Goal: Information Seeking & Learning: Learn about a topic

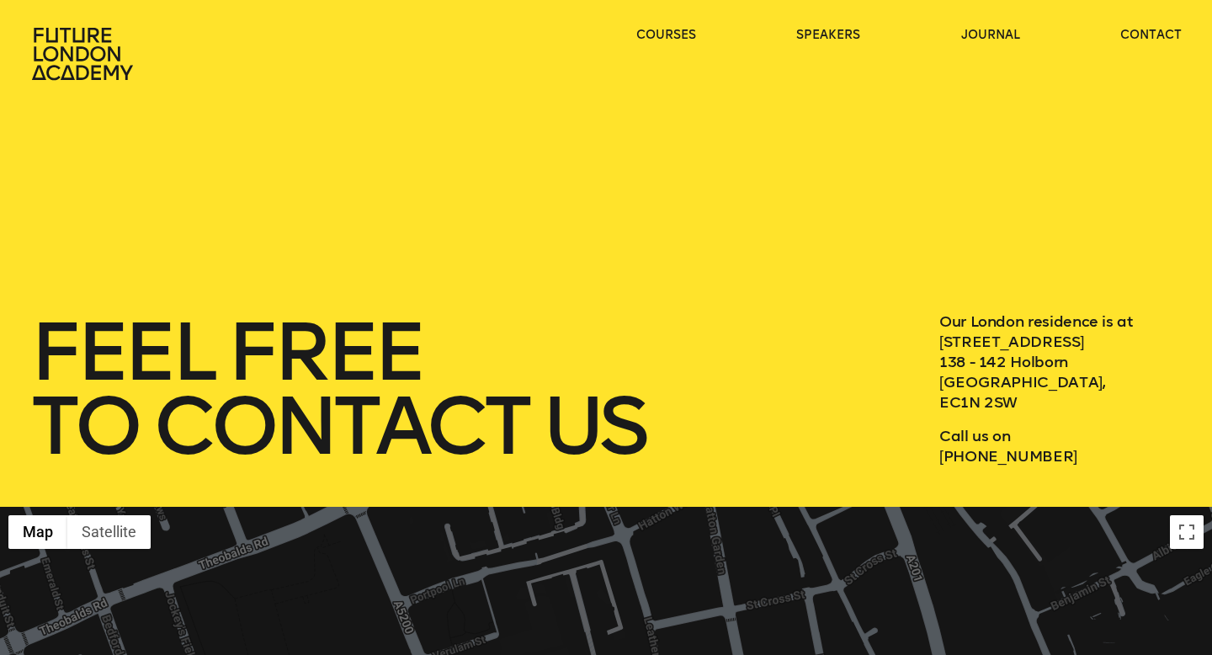
click at [109, 54] on icon at bounding box center [82, 54] width 101 height 52
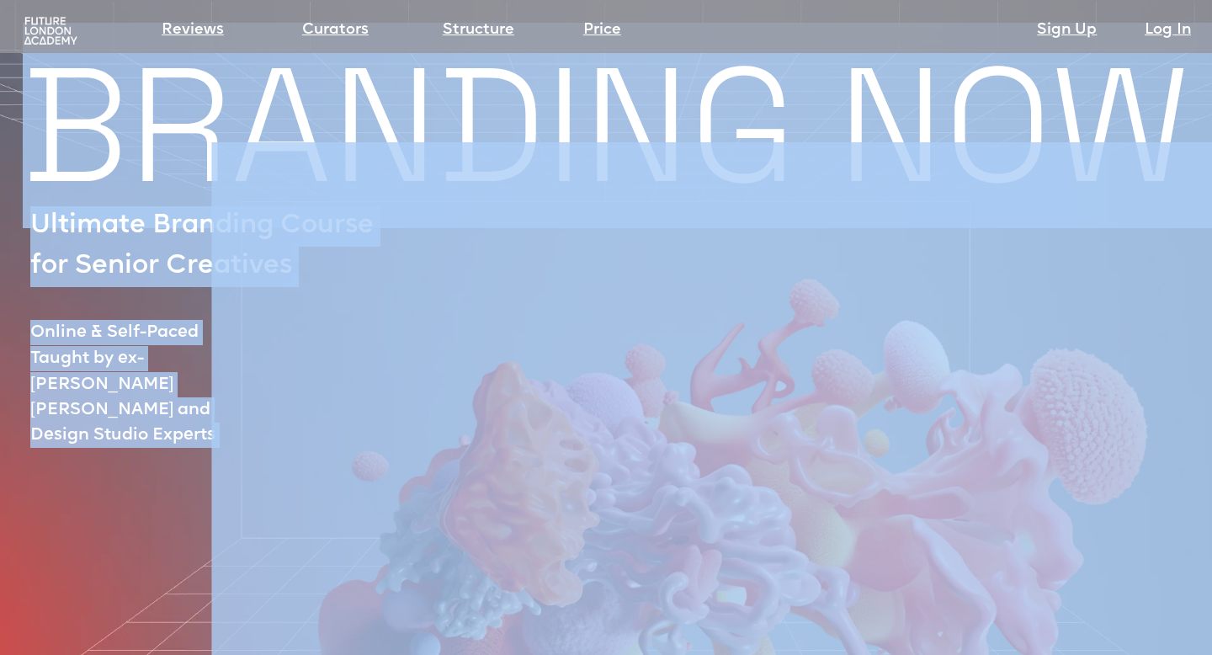
drag, startPoint x: 45, startPoint y: 133, endPoint x: 248, endPoint y: 359, distance: 304.0
click at [248, 359] on div "BRANDING NOW Ultimate Branding Course for Senior Creatives Online & Self-Paced …" at bounding box center [606, 590] width 1212 height 1041
copy div "BRANDING NOW Ultimate Branding Course for Senior Creatives Online & Self-Paced …"
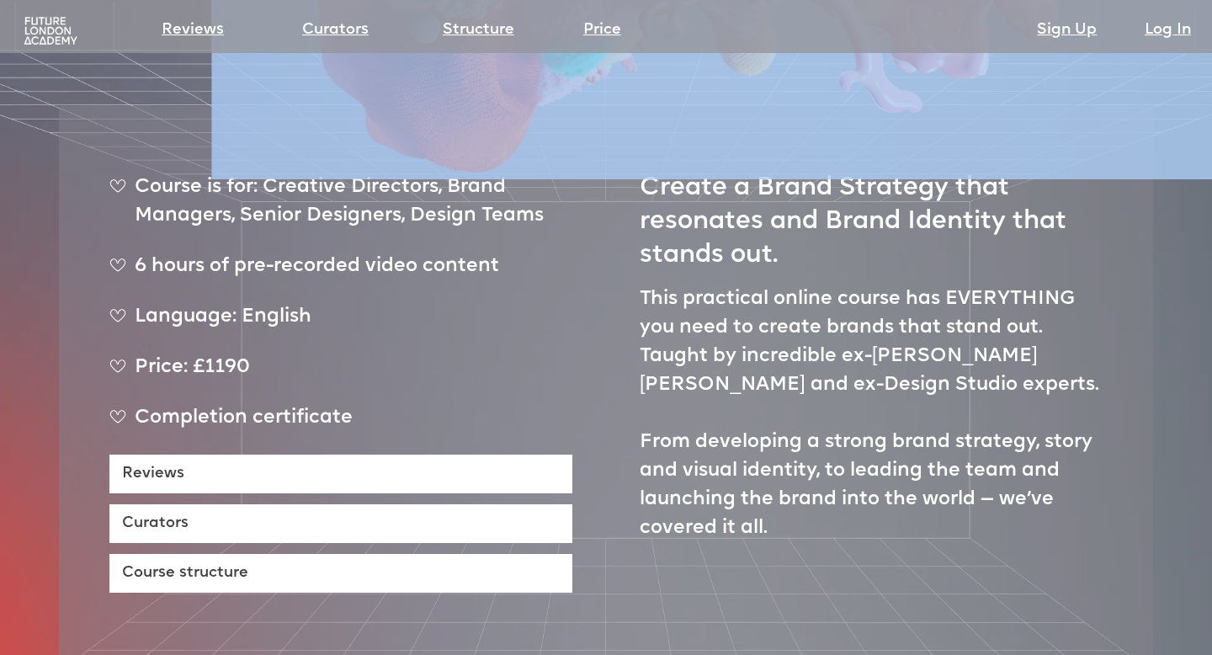
scroll to position [625, 0]
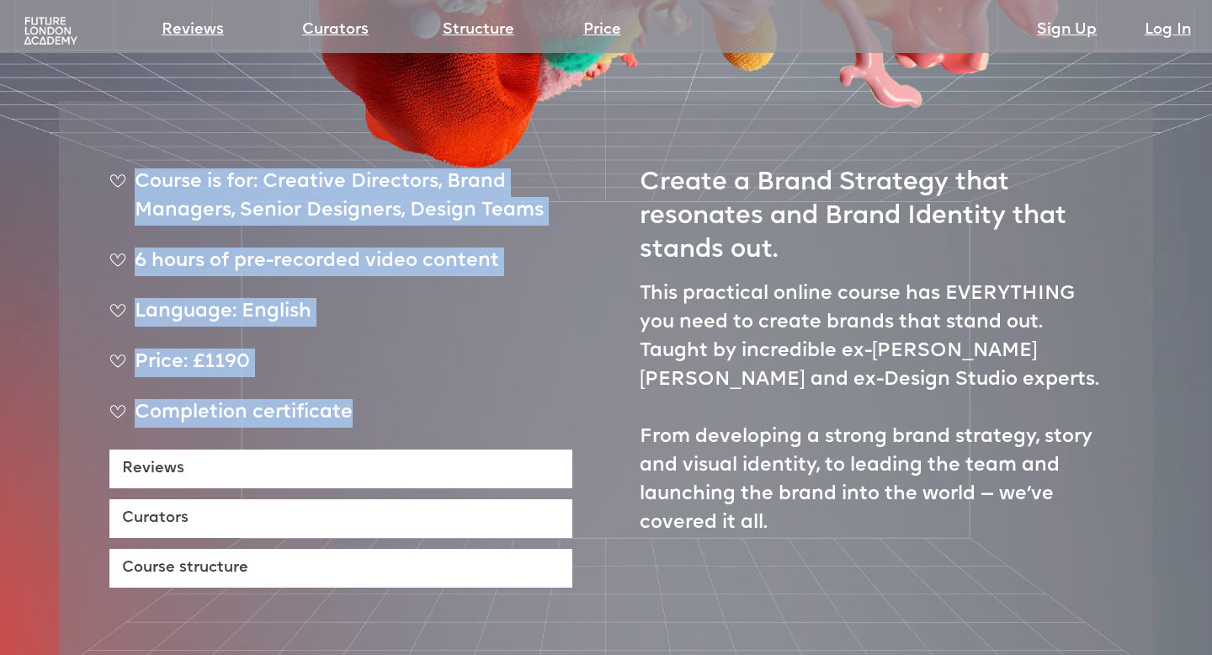
drag, startPoint x: 138, startPoint y: 129, endPoint x: 381, endPoint y: 372, distance: 343.5
click at [381, 372] on ul "Course is for: Creative Directors, Brand Managers, Senior Designers, Design Tea…" at bounding box center [340, 308] width 463 height 281
copy ul "Course is for: Creative Directors, Brand Managers, Senior Designers, Design Tea…"
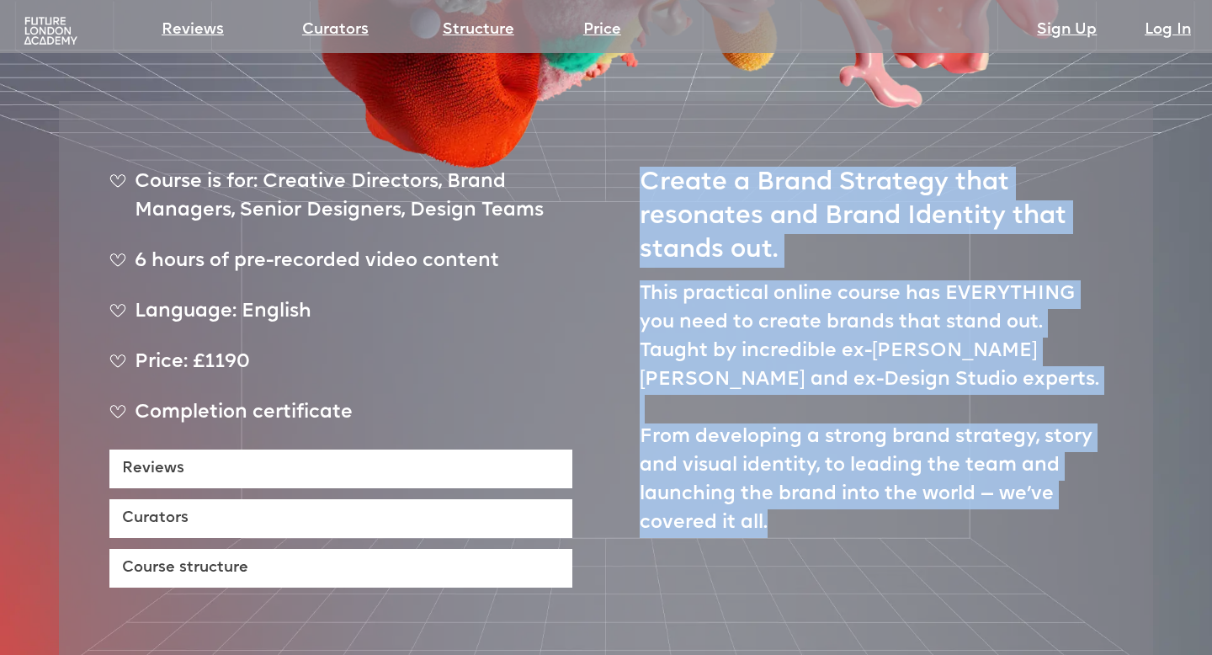
drag, startPoint x: 650, startPoint y: 137, endPoint x: 876, endPoint y: 529, distance: 451.8
click at [877, 530] on div "Create a Brand Strategy that resonates and Brand Identity that stands out. This…" at bounding box center [871, 370] width 463 height 436
copy div "Create a Brand Strategy that resonates and Brand Identity that stands out. This…"
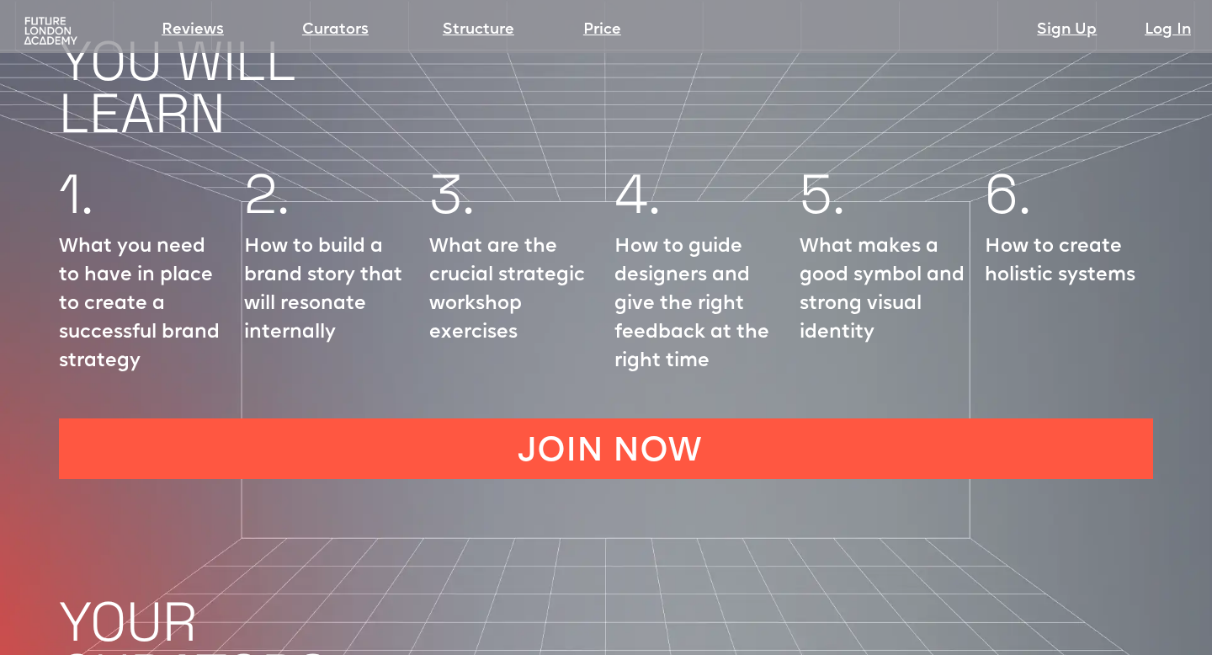
scroll to position [1978, 0]
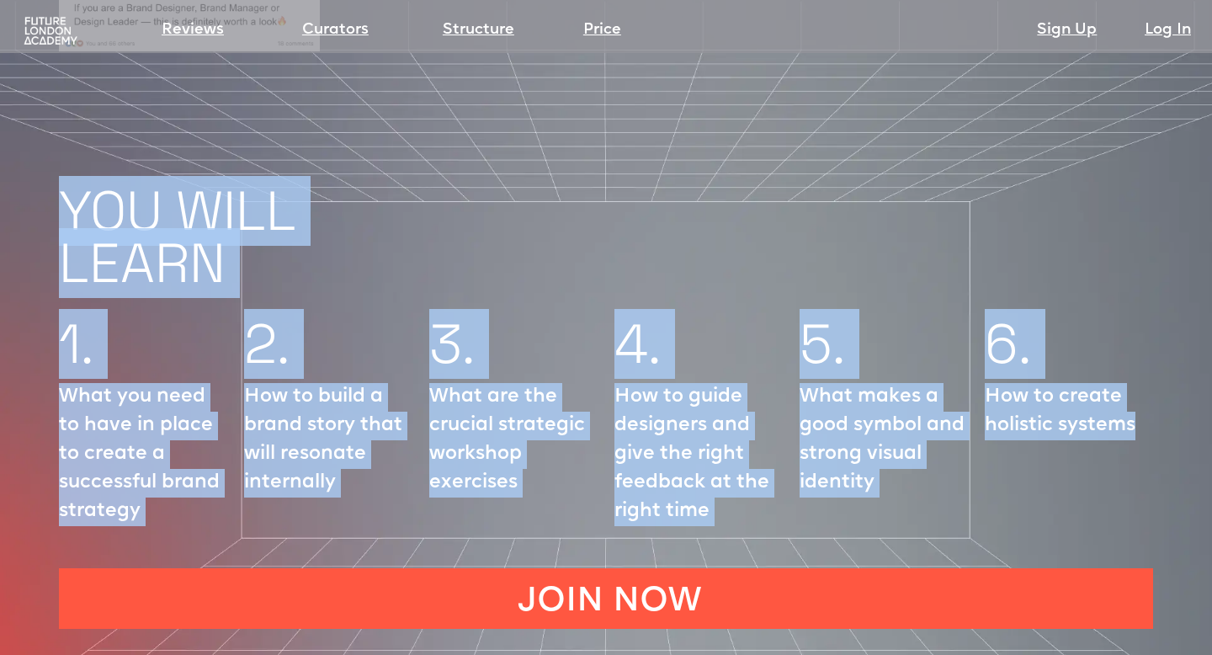
drag, startPoint x: 72, startPoint y: 166, endPoint x: 1143, endPoint y: 367, distance: 1090.4
copy body "YOU WILL LEARN 1. What you need to have in place to create a successful brand s…"
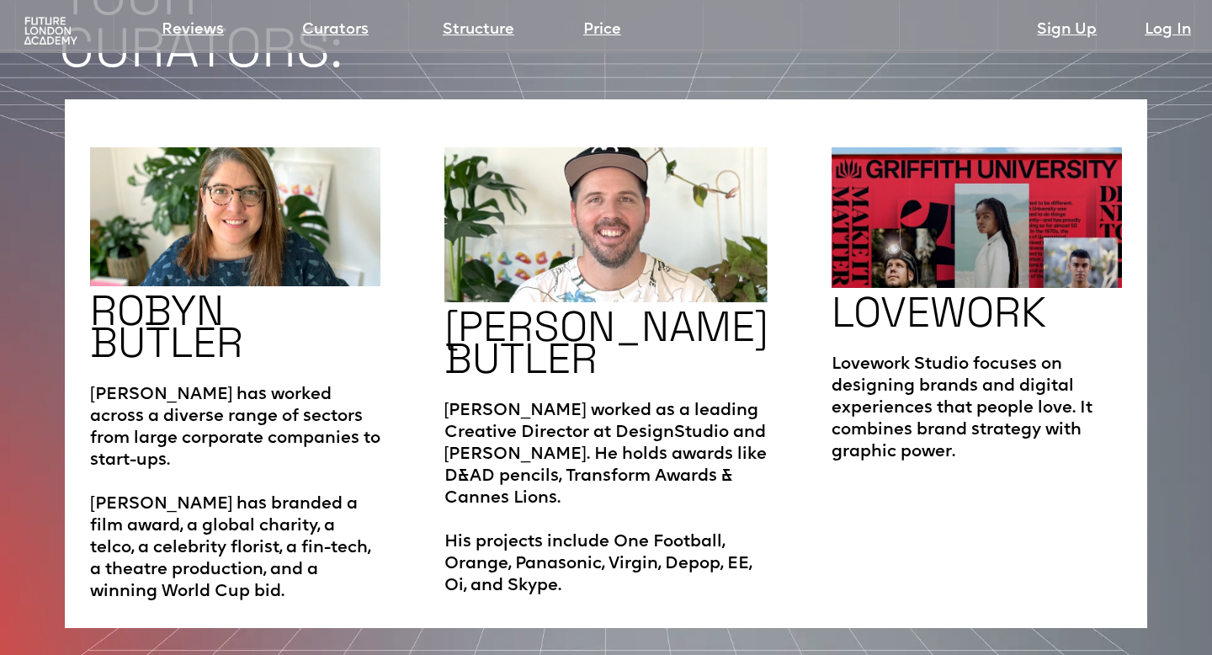
scroll to position [2808, 0]
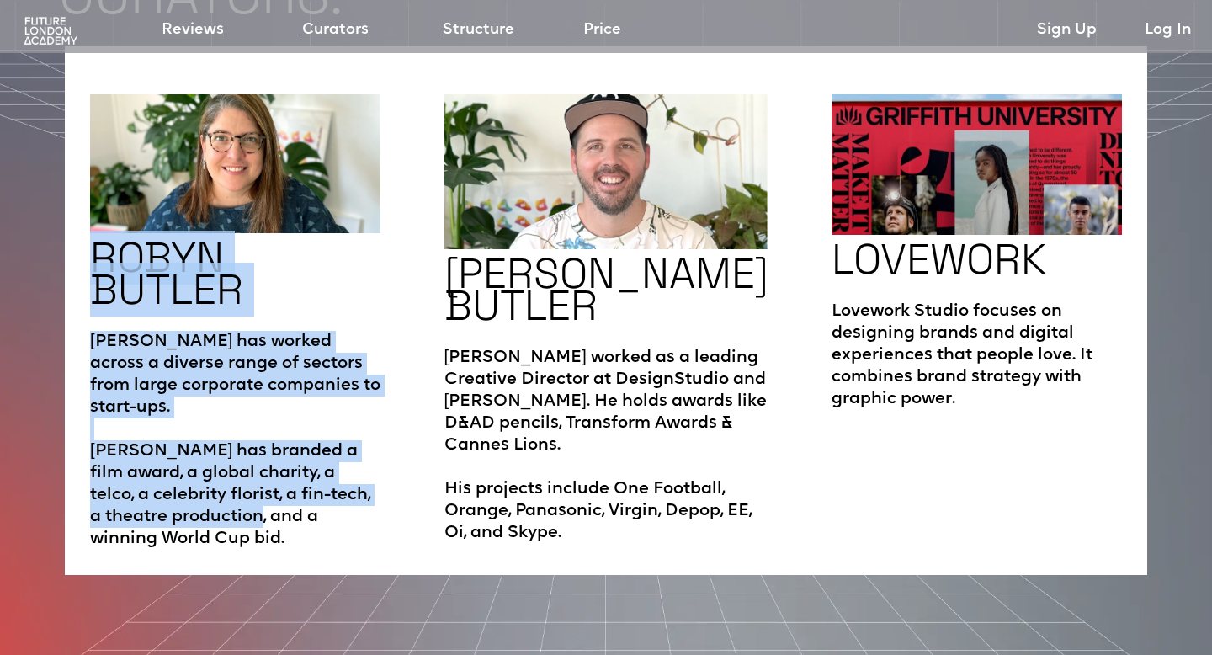
drag, startPoint x: 93, startPoint y: 210, endPoint x: 248, endPoint y: 459, distance: 293.0
click at [248, 459] on div "ROBYN BUTLER Robyn has worked across a diverse range of sectors from large corp…" at bounding box center [235, 321] width 291 height 455
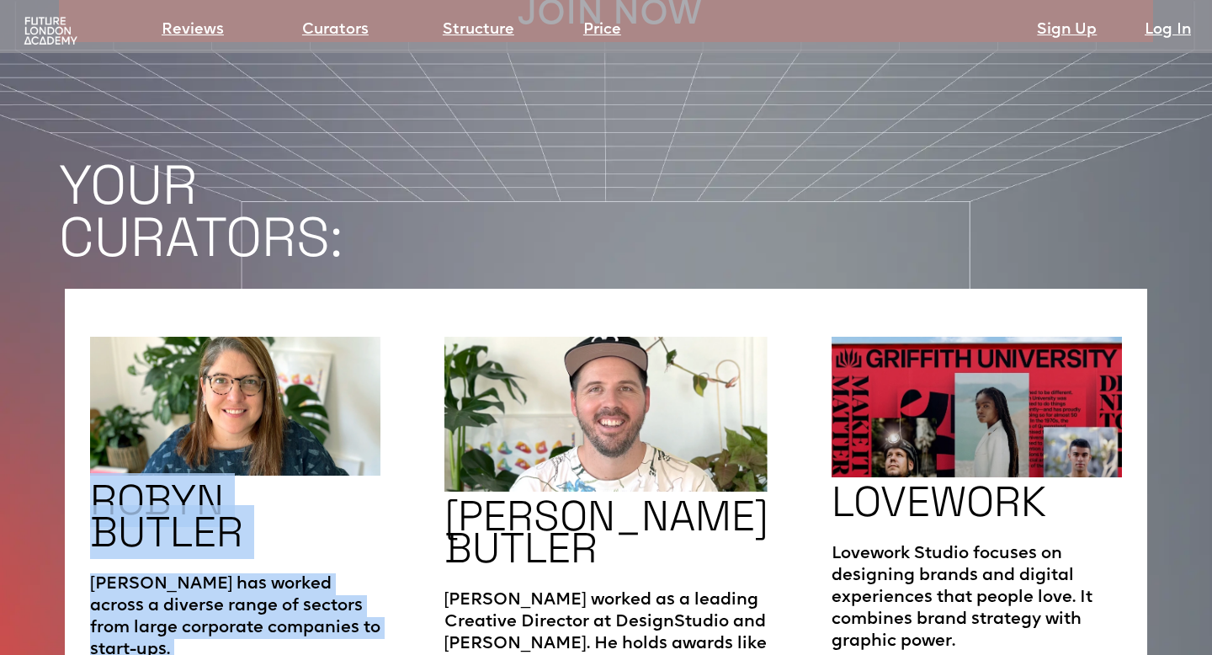
scroll to position [2561, 0]
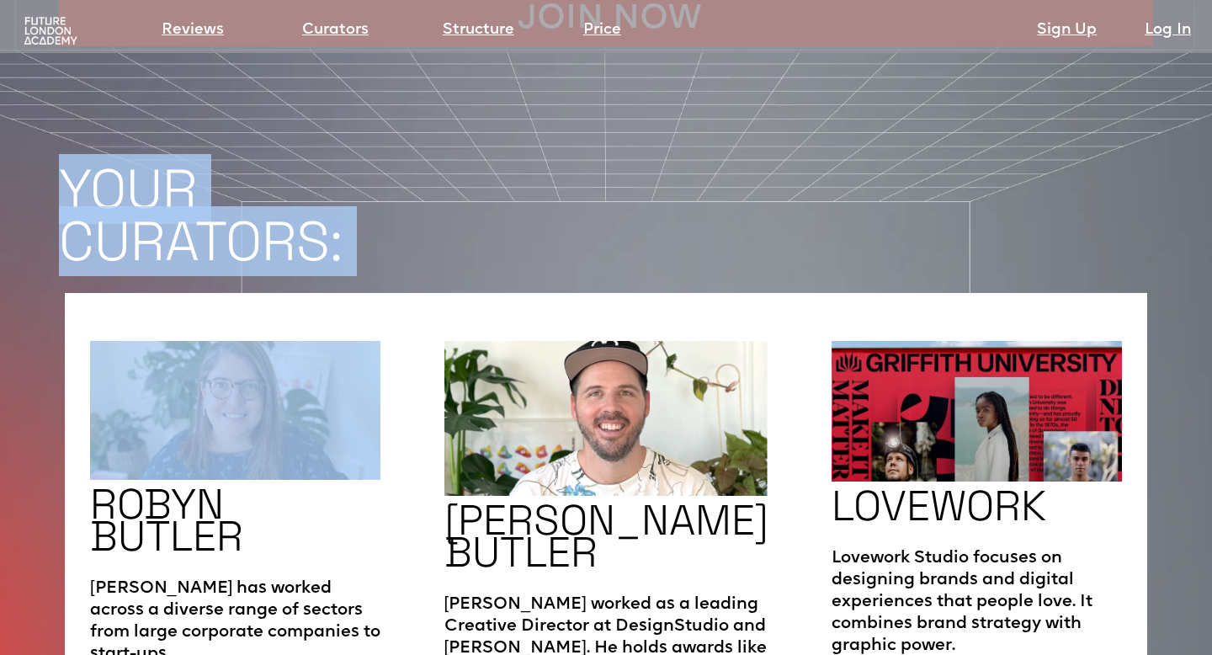
drag, startPoint x: 68, startPoint y: 132, endPoint x: 345, endPoint y: 216, distance: 289.2
click at [346, 216] on section "YOUR CURATORS: [PERSON_NAME] [PERSON_NAME] has worked across a diverse range of…" at bounding box center [606, 433] width 1212 height 775
copy h1 "YOUR CURATORS:"
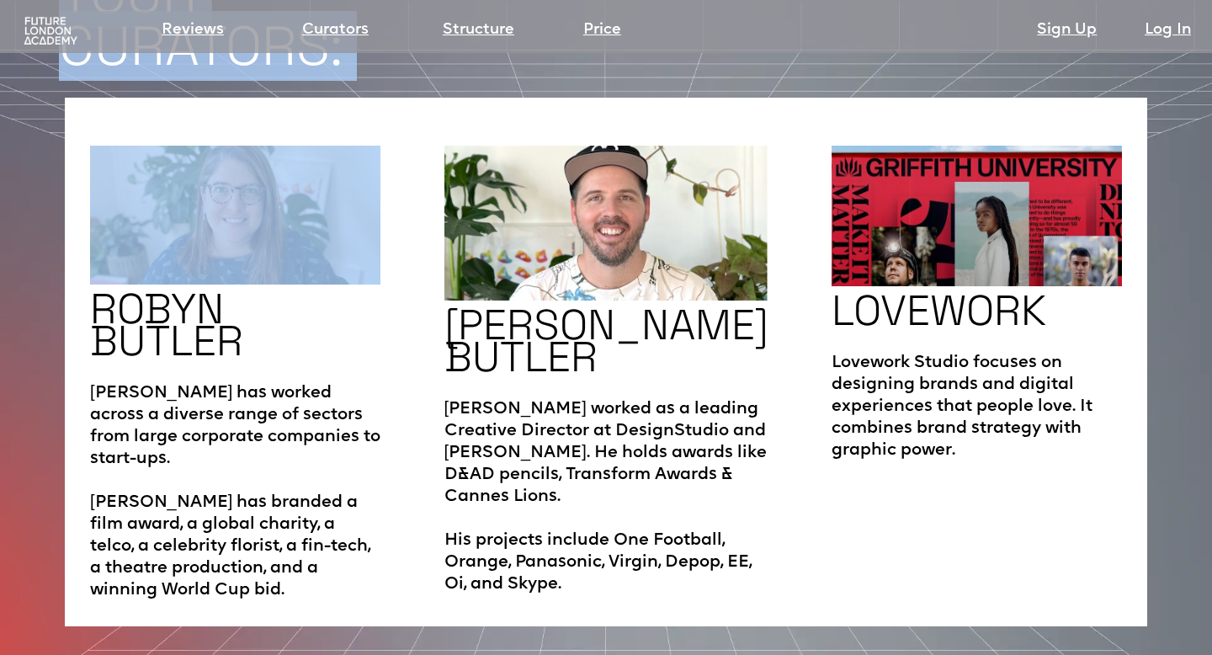
scroll to position [2780, 0]
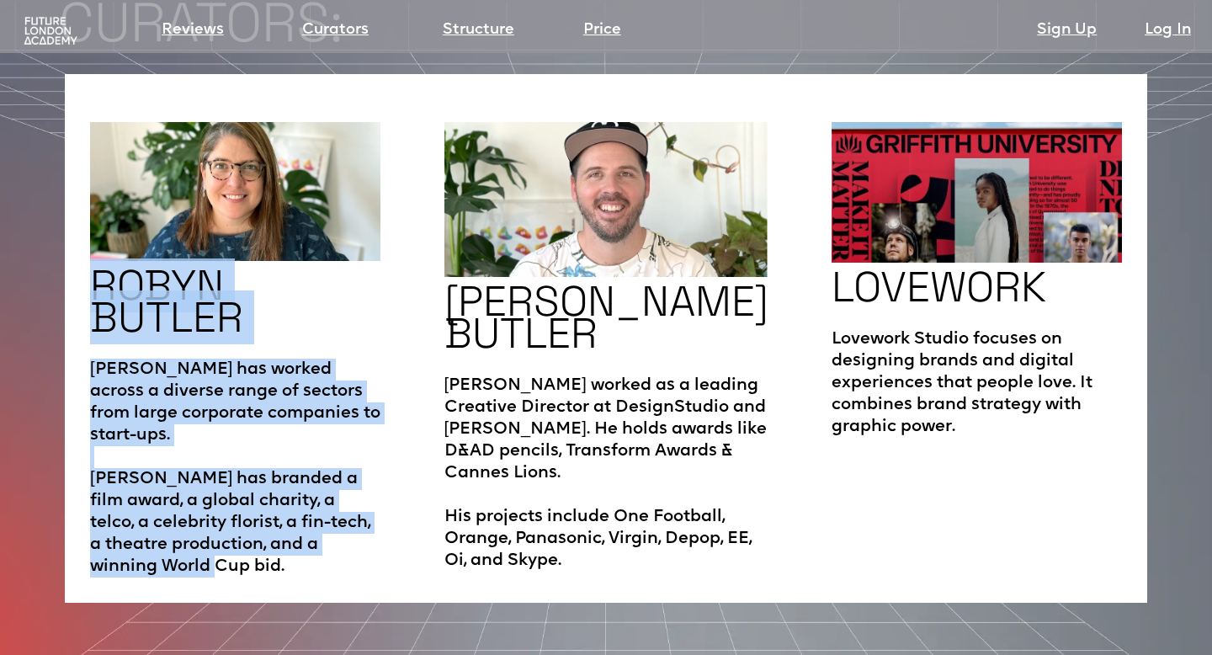
drag, startPoint x: 93, startPoint y: 239, endPoint x: 233, endPoint y: 498, distance: 294.6
click at [233, 498] on div "ROBYN BUTLER Robyn has worked across a diverse range of sectors from large corp…" at bounding box center [235, 349] width 291 height 455
copy div "ROBYN BUTLER Robyn has worked across a diverse range of sectors from large corp…"
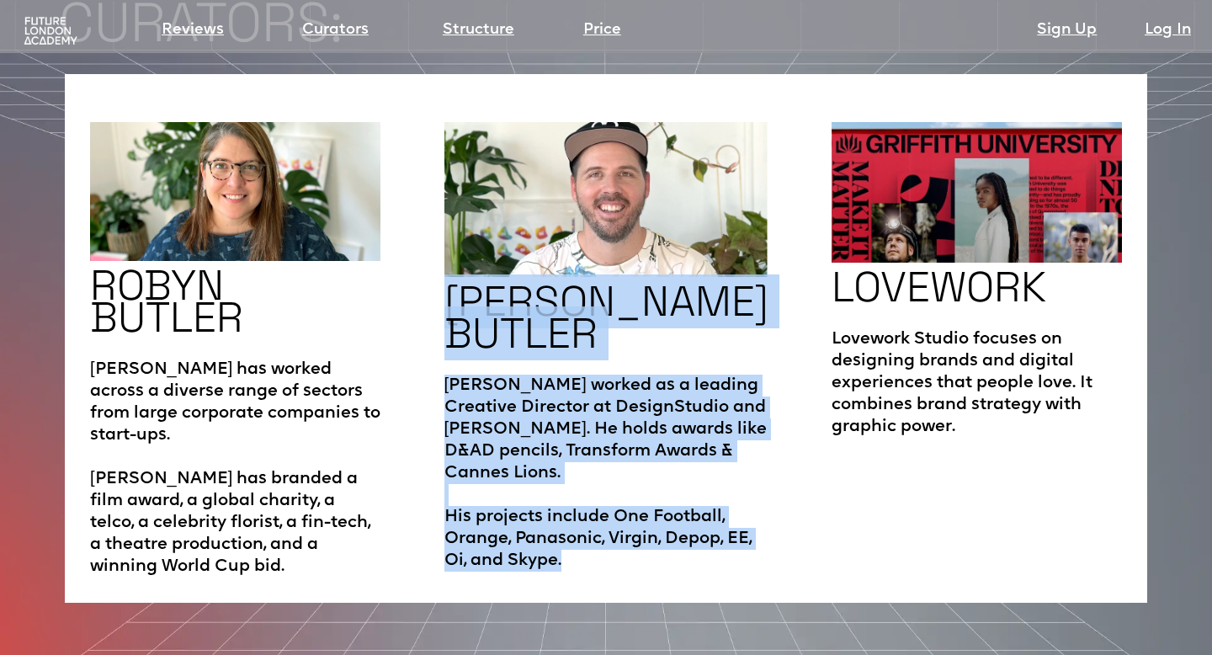
drag, startPoint x: 458, startPoint y: 239, endPoint x: 698, endPoint y: 488, distance: 345.9
click at [698, 488] on div "CAMPBELL BUTLER Campbell worked as a leading Creative Director at DesignStudio …" at bounding box center [607, 349] width 324 height 455
copy div "CAMPBELL BUTLER Campbell worked as a leading Creative Director at DesignStudio …"
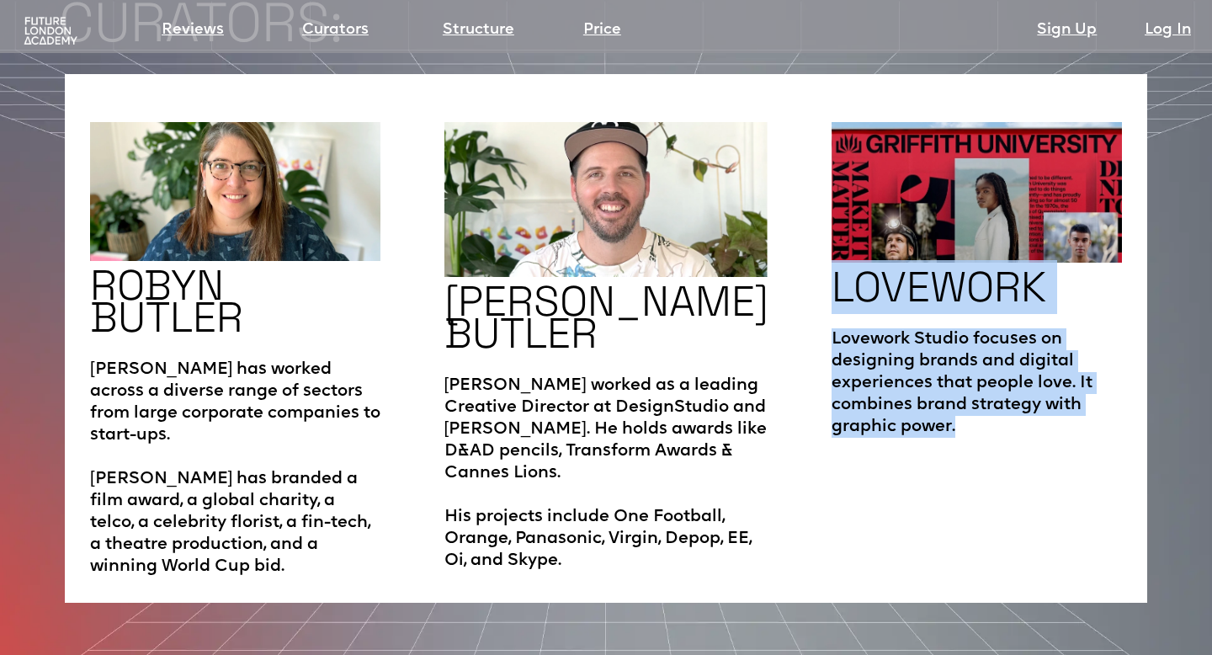
drag, startPoint x: 820, startPoint y: 237, endPoint x: 943, endPoint y: 407, distance: 209.8
click at [943, 407] on div "LOVEWORK Lovework Studio focuses on designing brands and digital experiences th…" at bounding box center [977, 349] width 291 height 455
copy div "LOVEWORK Lovework Studio focuses on designing brands and digital experiences th…"
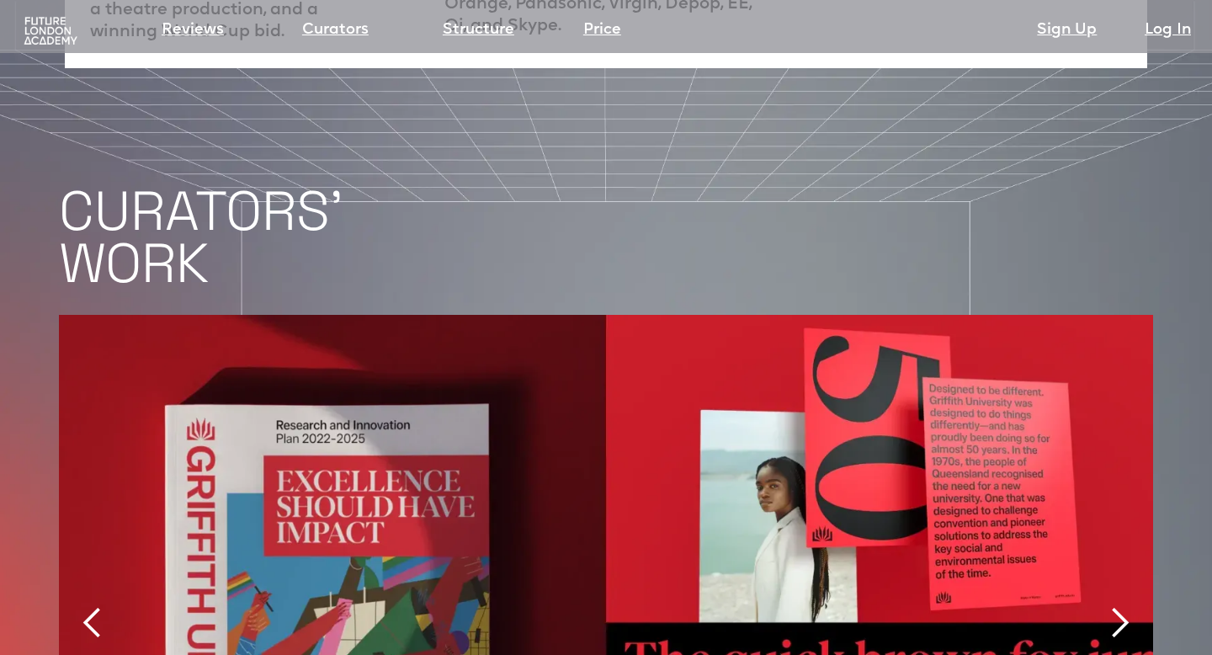
click at [596, 361] on img "1 of 12" at bounding box center [606, 622] width 1094 height 615
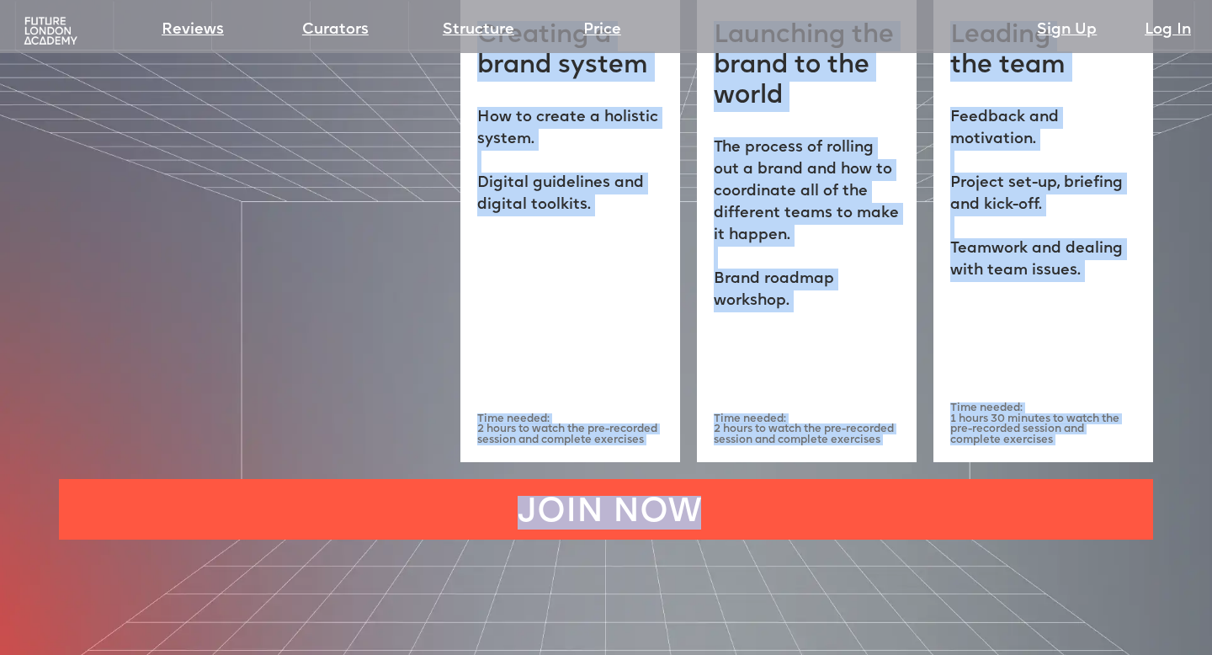
scroll to position [5026, 0]
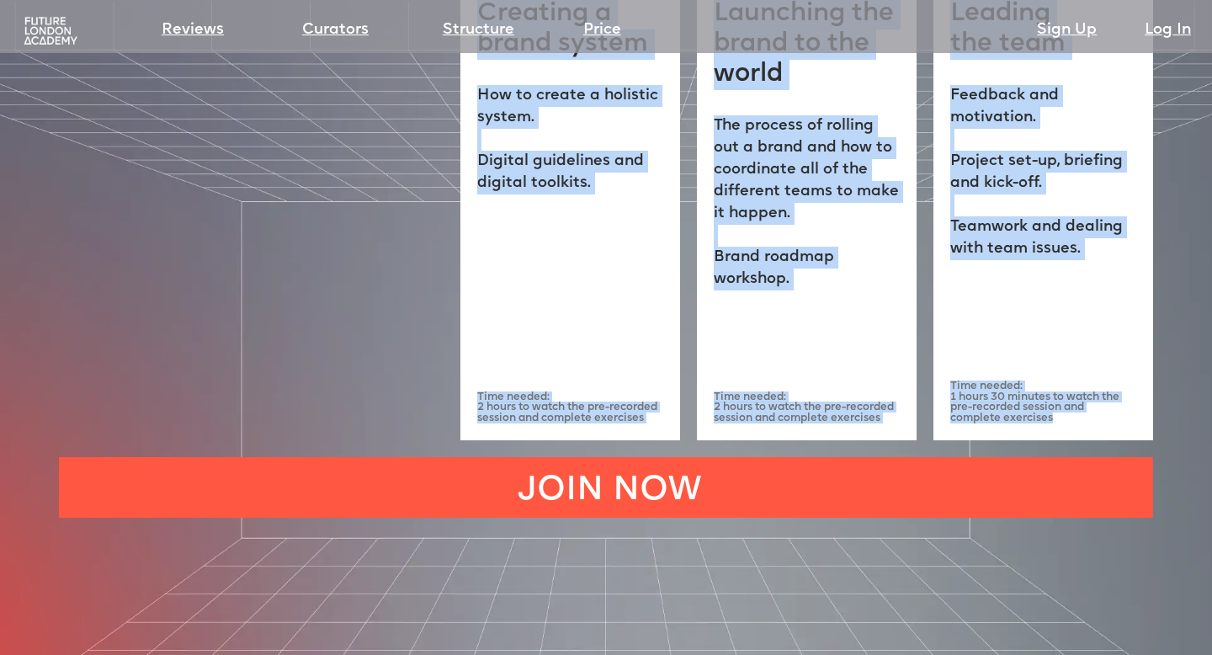
drag, startPoint x: 65, startPoint y: 102, endPoint x: 1076, endPoint y: 349, distance: 1041.0
copy div "PROGRAMME STRUCTURE CHAPTER 1 Building a brand story Who to engage in the proce…"
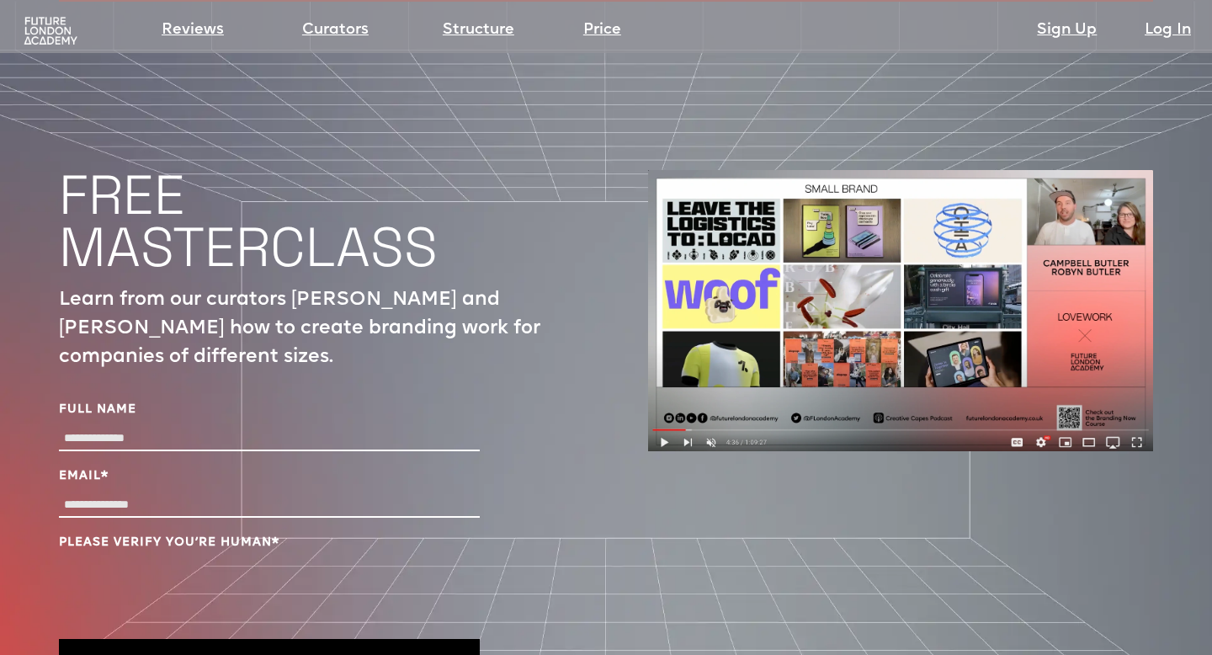
scroll to position [5544, 0]
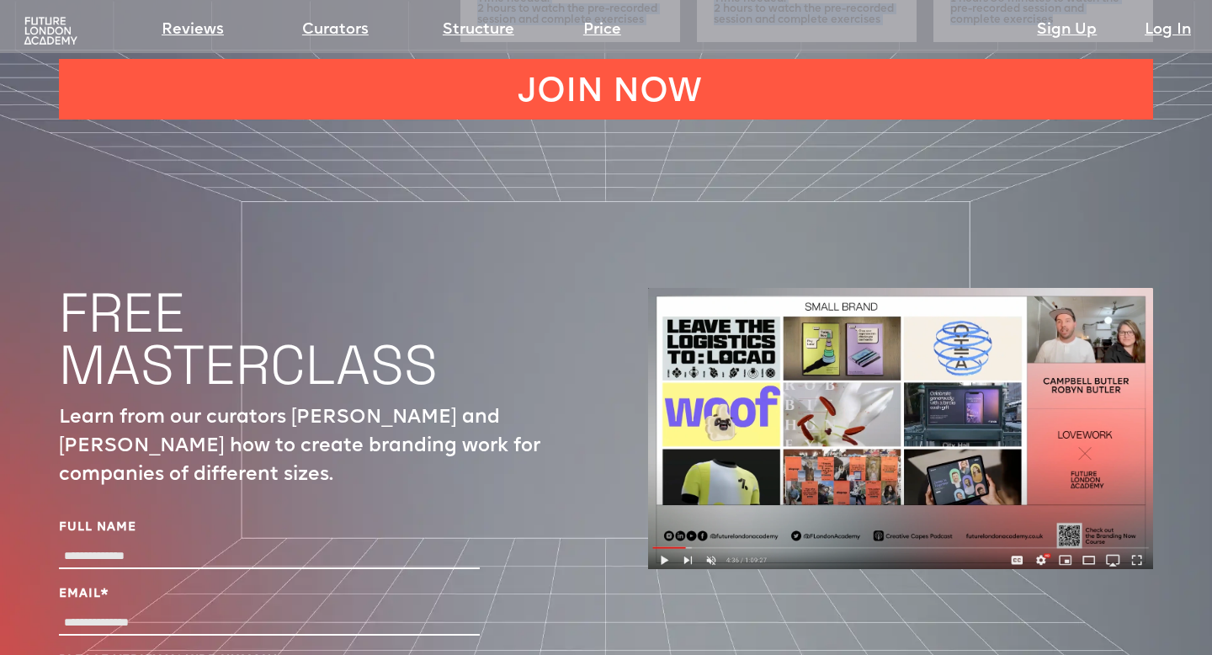
click at [298, 404] on p "Learn from our curators [PERSON_NAME] and [PERSON_NAME] how to create branding …" at bounding box center [311, 447] width 505 height 86
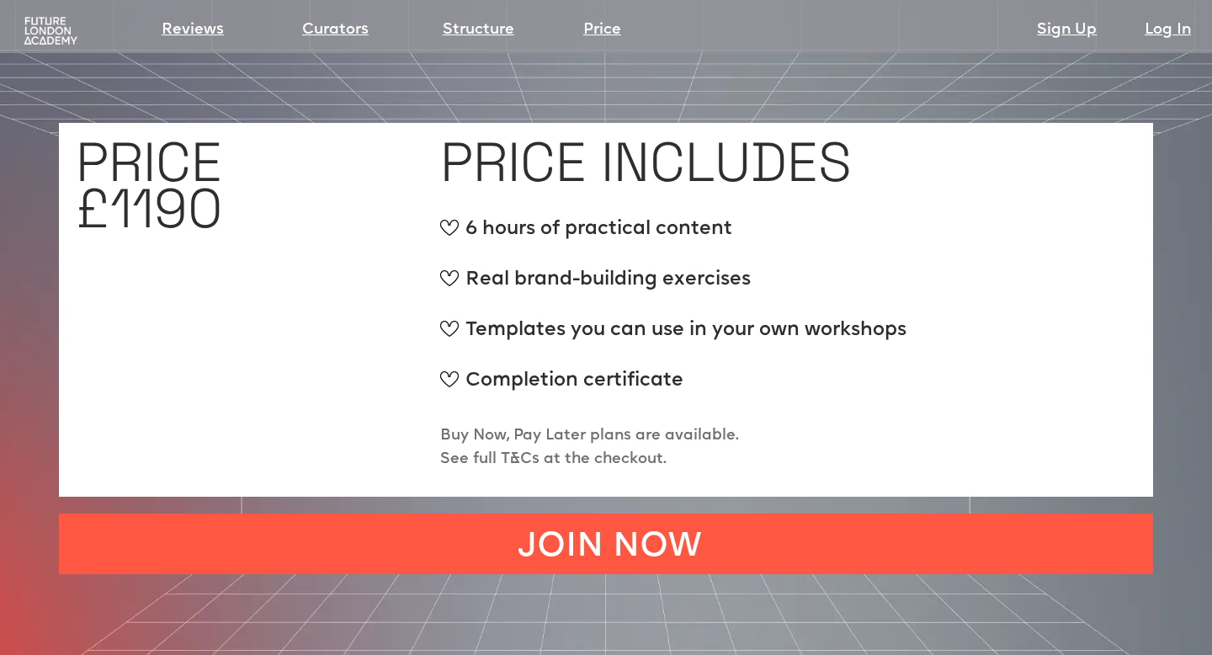
scroll to position [6347, 0]
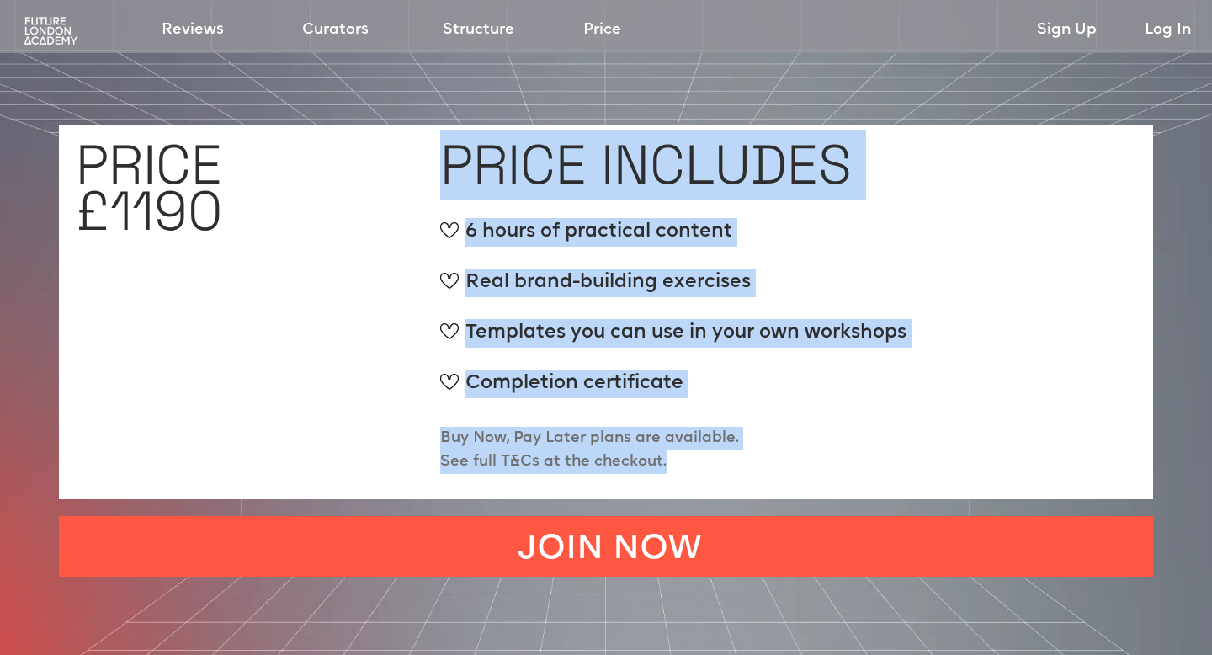
drag, startPoint x: 443, startPoint y: 98, endPoint x: 783, endPoint y: 420, distance: 468.7
click at [783, 420] on div "PRICE £1190 PRICE INCLUDES 6 hours of practical content Real brand-building exe…" at bounding box center [606, 312] width 1094 height 374
copy div "PRICE INCLUDES 6 hours of practical content Real brand-building exercises Templ…"
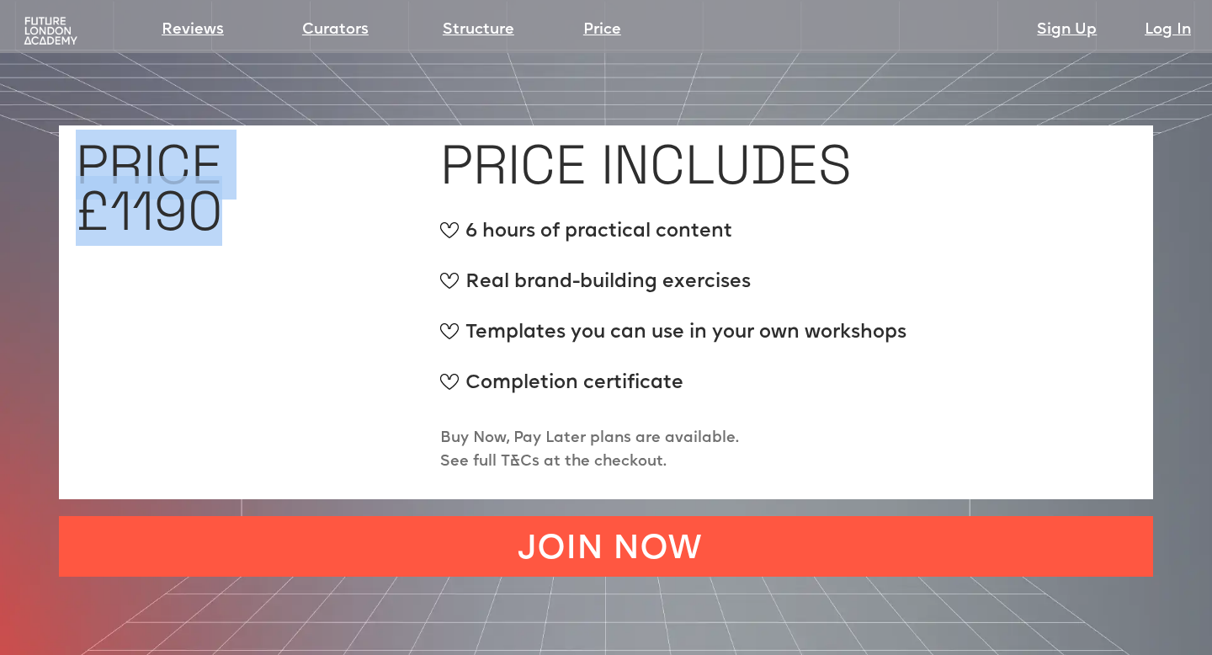
drag, startPoint x: 84, startPoint y: 98, endPoint x: 239, endPoint y: 150, distance: 163.2
click at [239, 150] on div "PRICE £1190" at bounding box center [250, 312] width 348 height 340
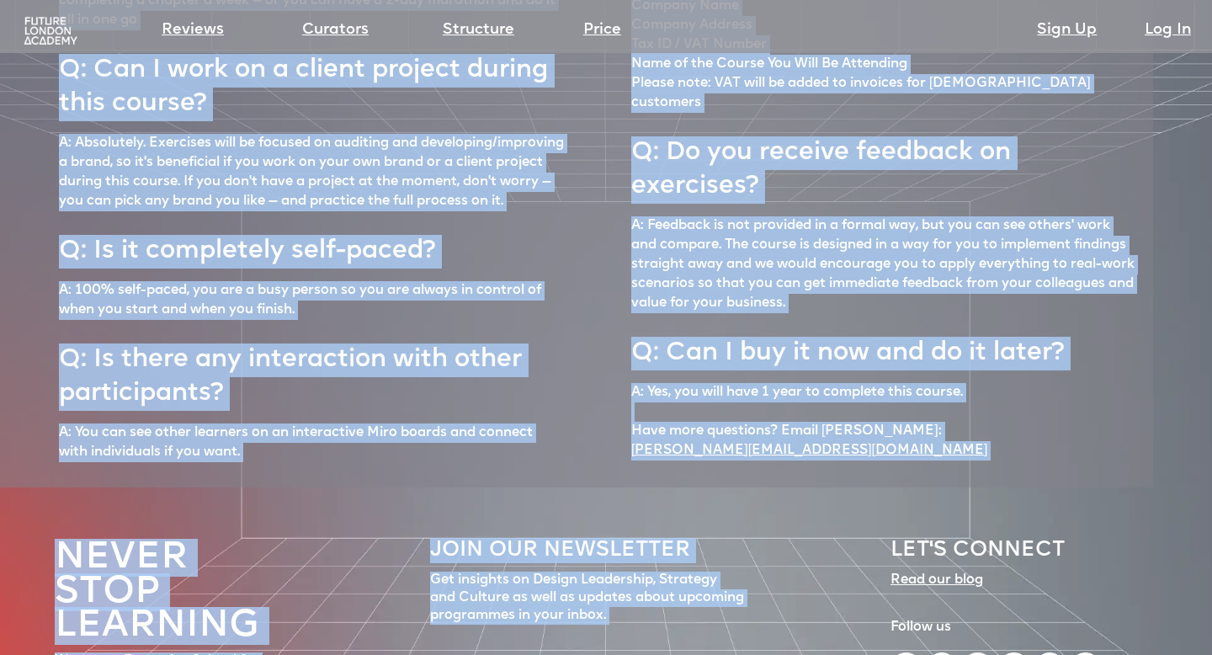
scroll to position [7299, 0]
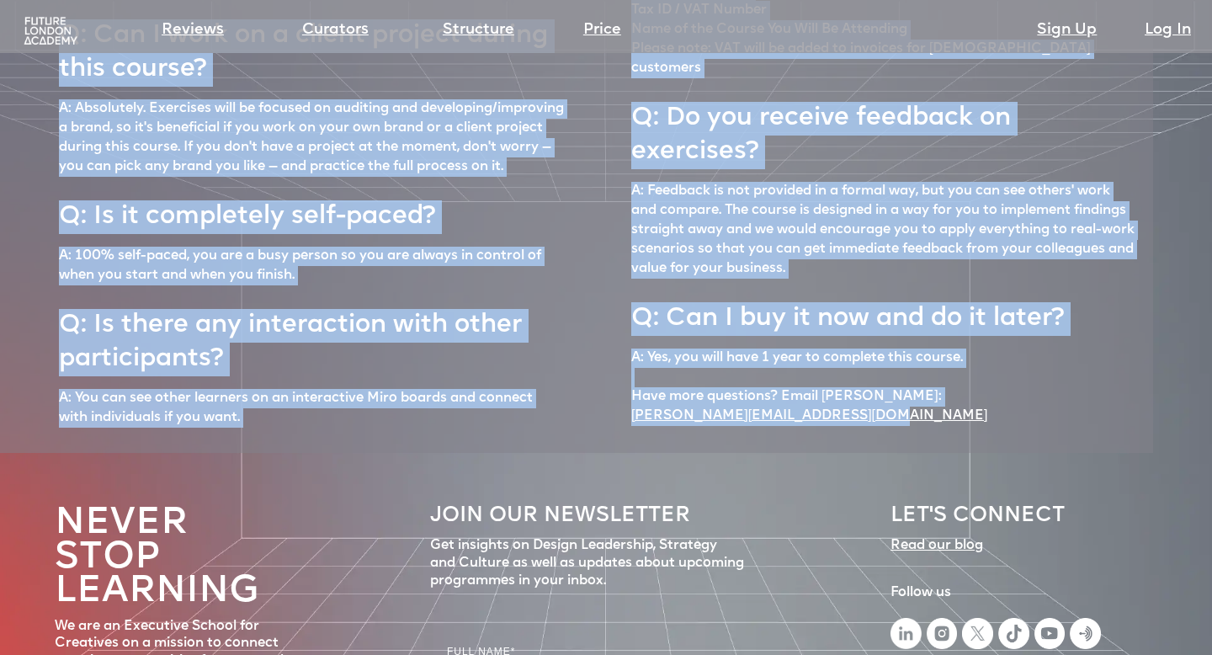
drag, startPoint x: 67, startPoint y: 220, endPoint x: 930, endPoint y: 343, distance: 872.6
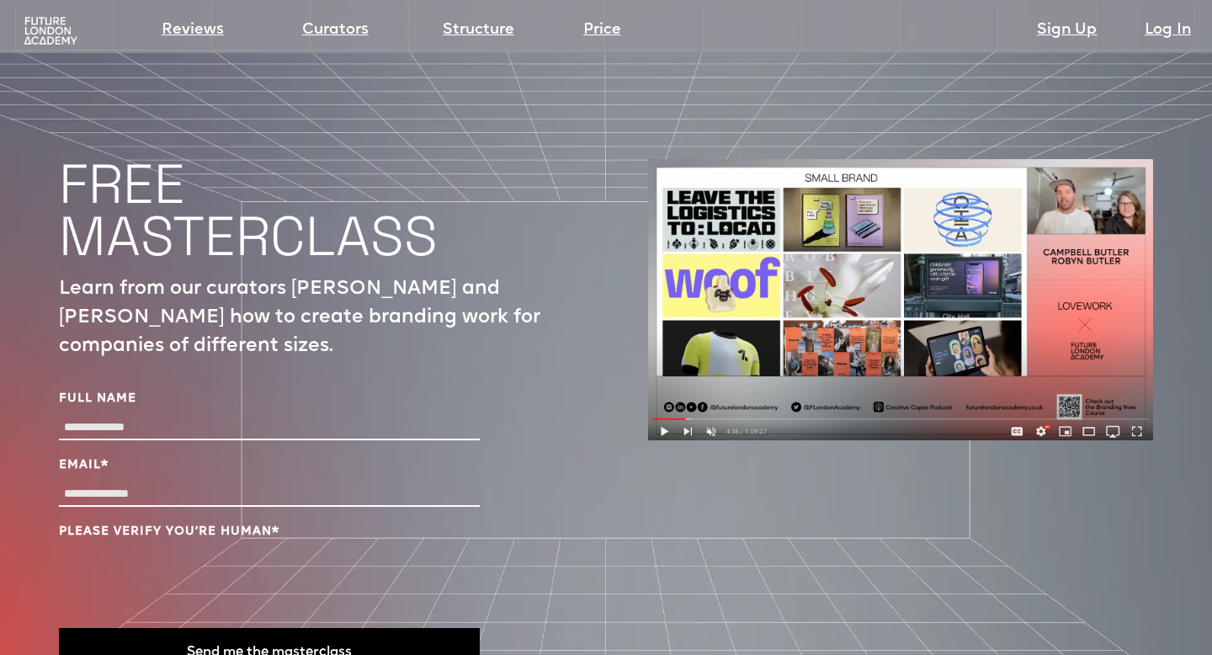
scroll to position [5544, 0]
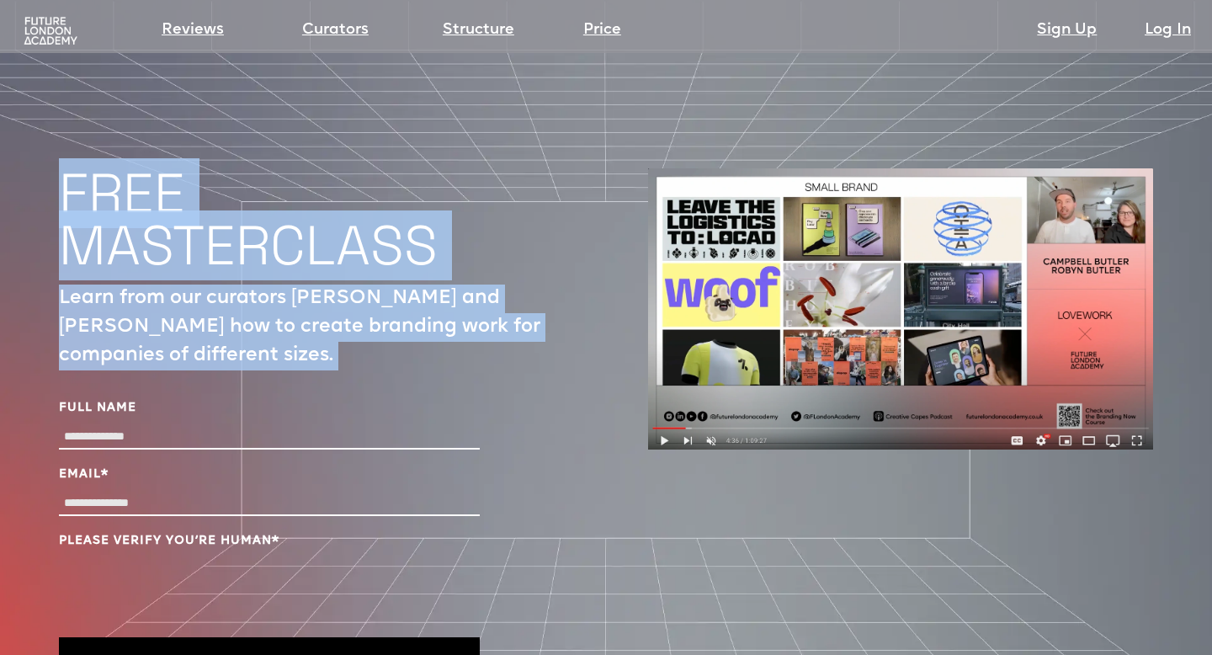
drag, startPoint x: 66, startPoint y: 130, endPoint x: 216, endPoint y: 318, distance: 240.7
click at [219, 321] on div "FREE MASTERCLASS Learn from our curators Campbell and Robyn Butler how to creat…" at bounding box center [311, 434] width 505 height 533
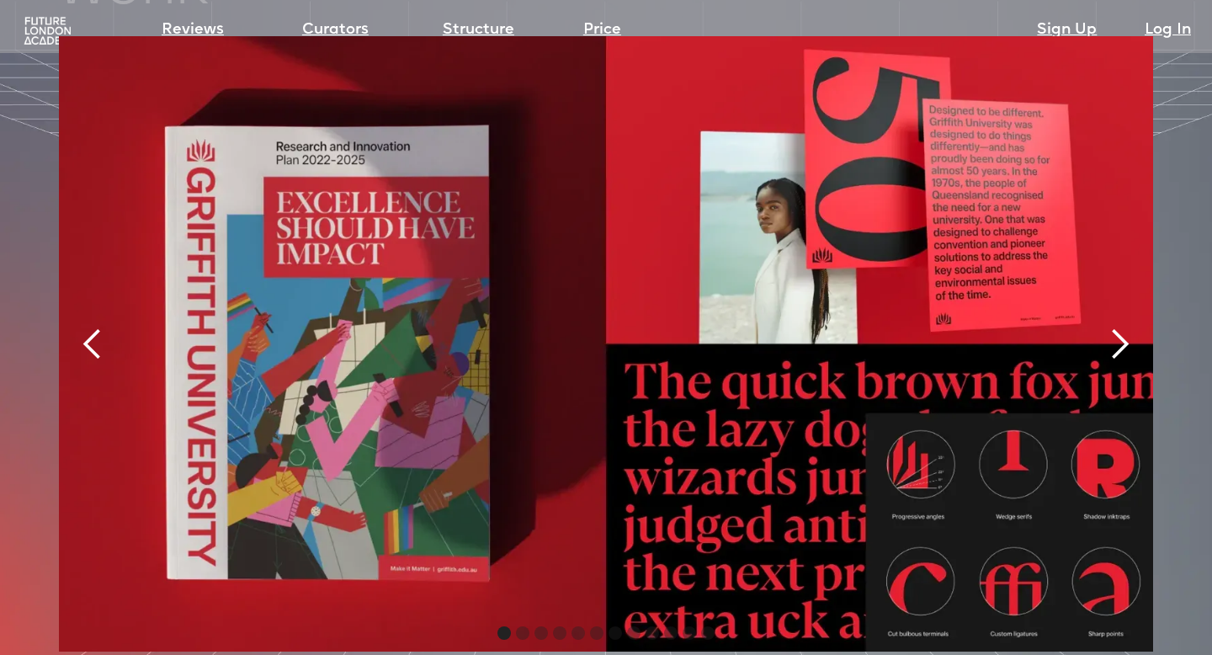
scroll to position [3592, 0]
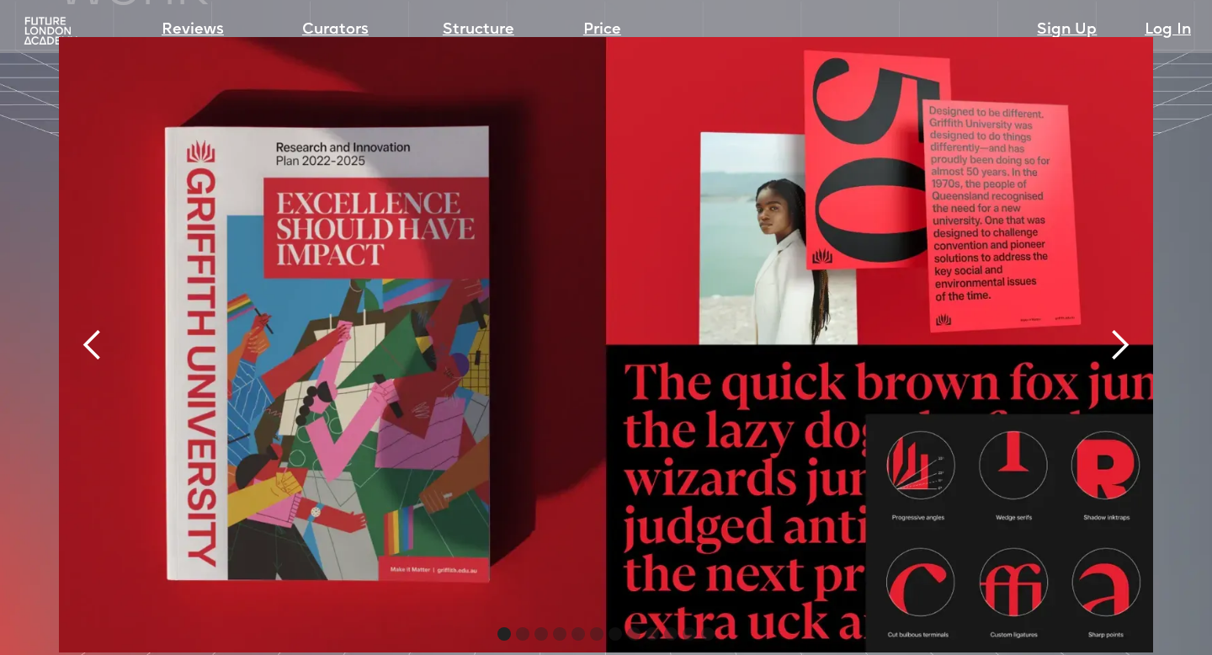
click at [1121, 328] on div "next slide" at bounding box center [1120, 345] width 34 height 34
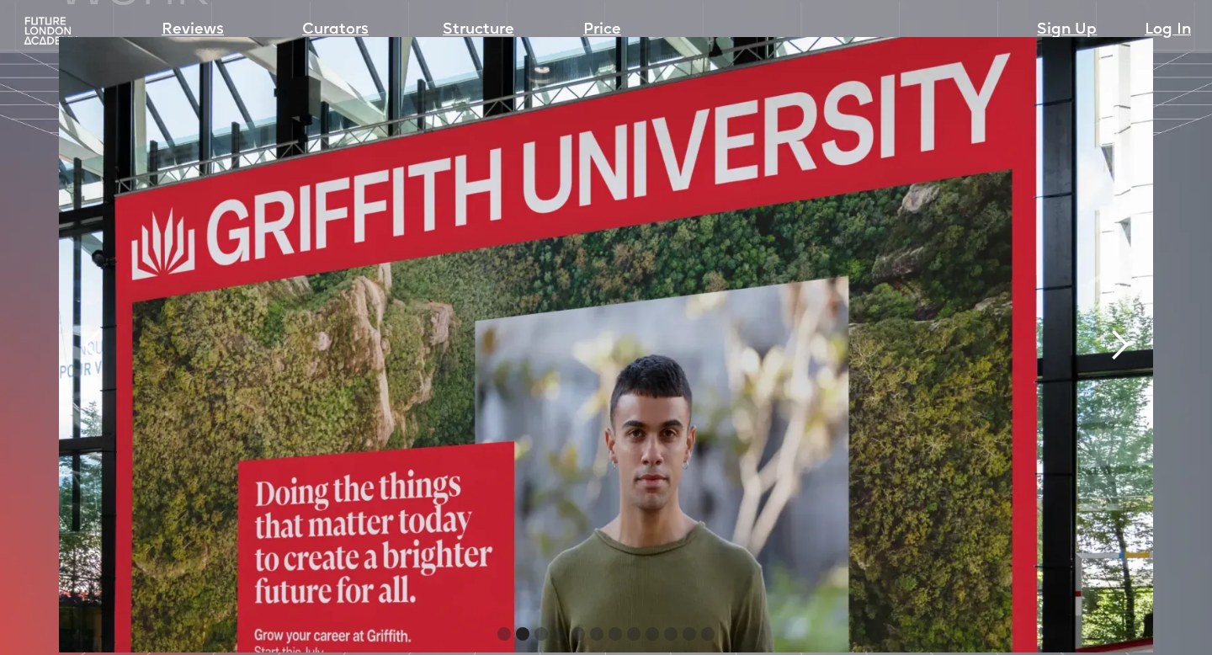
click at [1116, 328] on div "next slide" at bounding box center [1120, 345] width 34 height 34
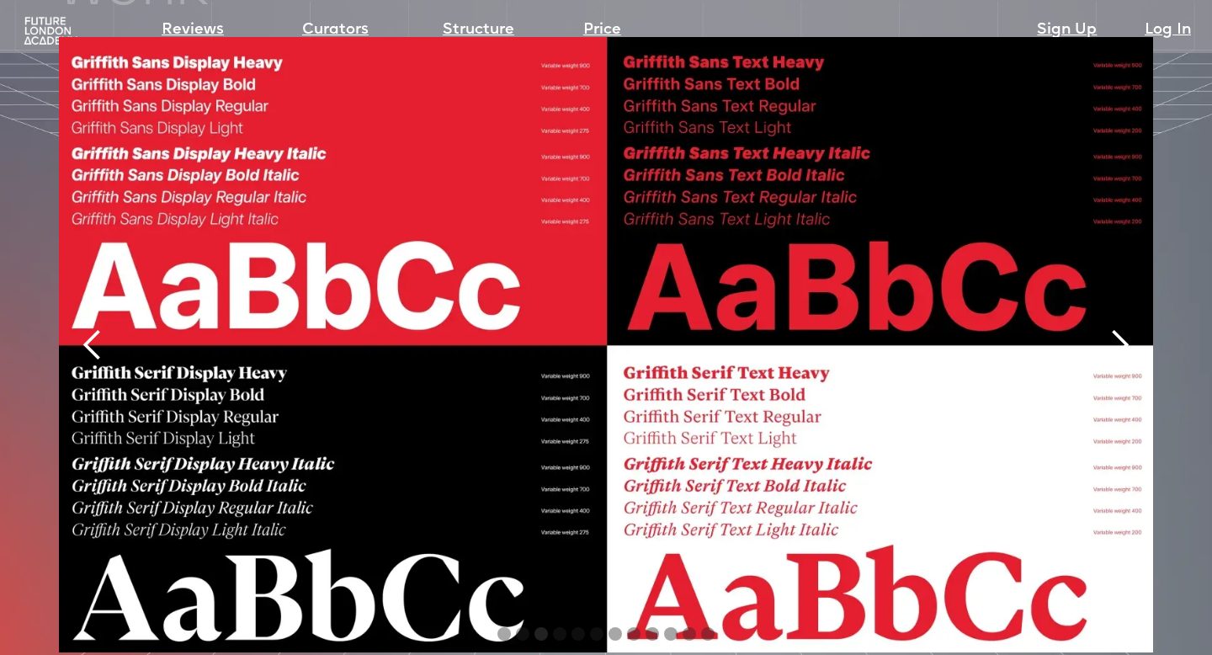
click at [1116, 328] on div "next slide" at bounding box center [1120, 345] width 34 height 34
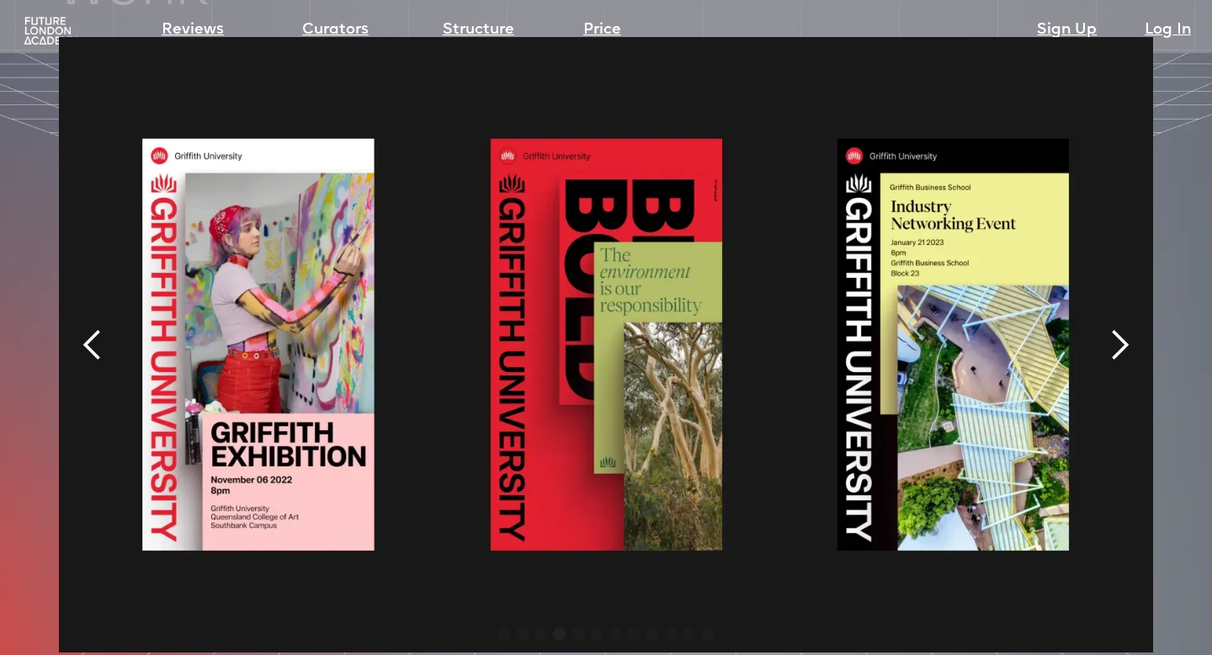
click at [1116, 328] on div "next slide" at bounding box center [1120, 345] width 34 height 34
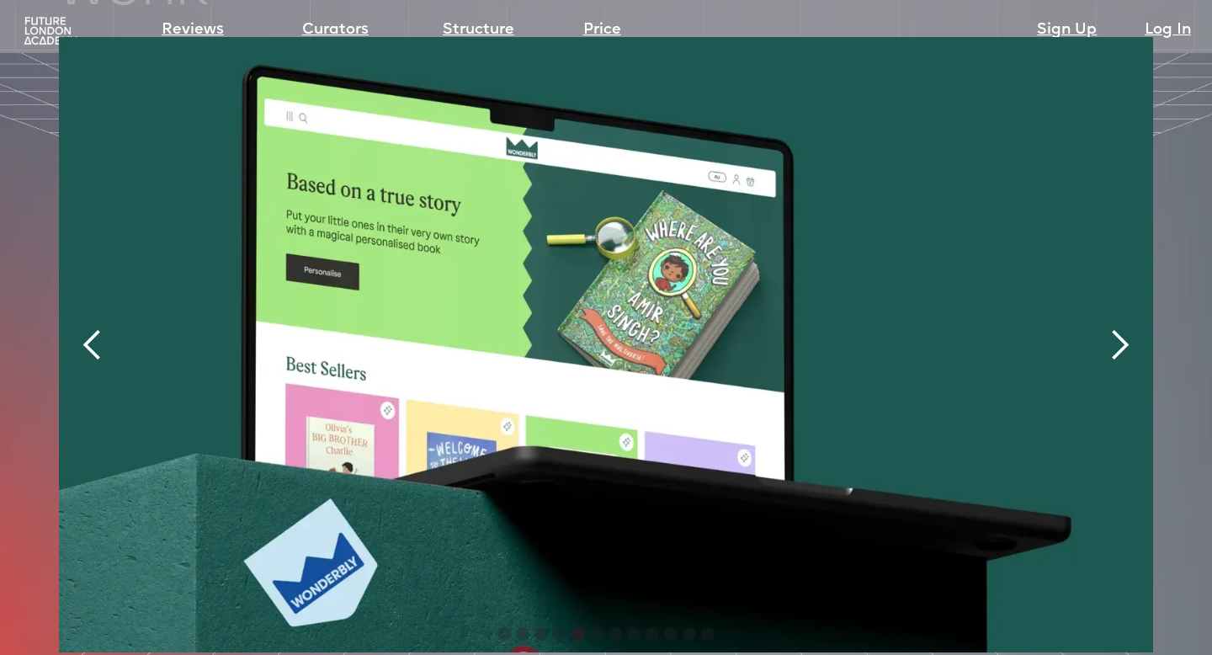
click at [1116, 328] on div "next slide" at bounding box center [1120, 345] width 34 height 34
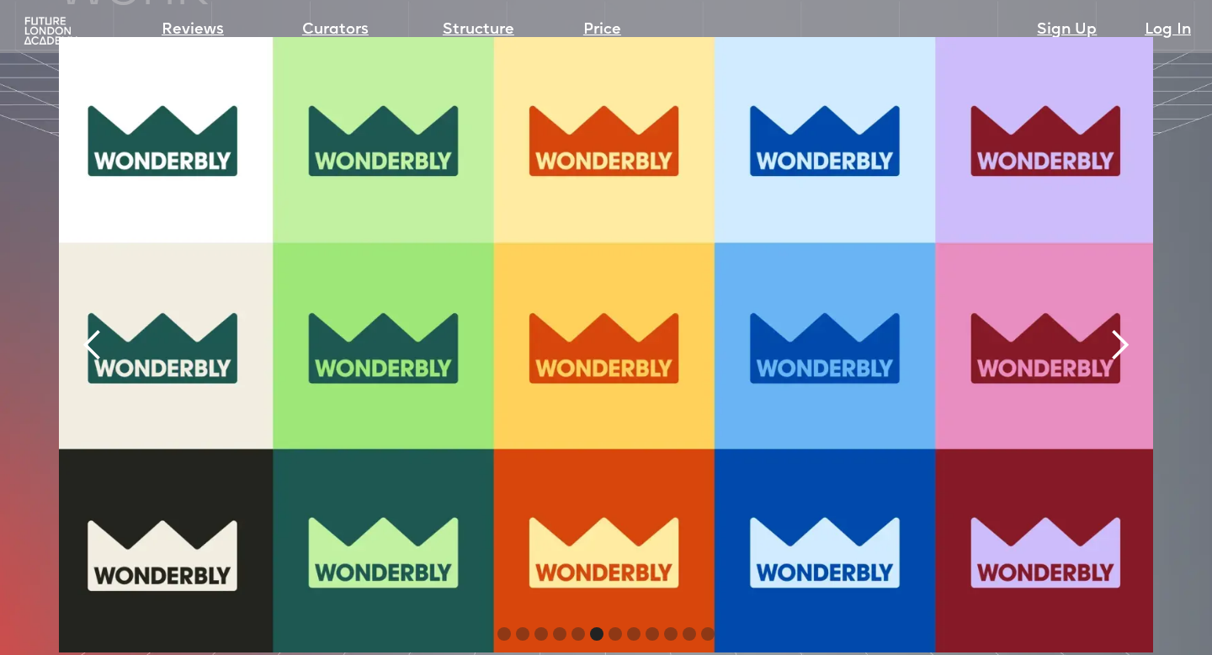
click at [1116, 328] on div "next slide" at bounding box center [1120, 345] width 34 height 34
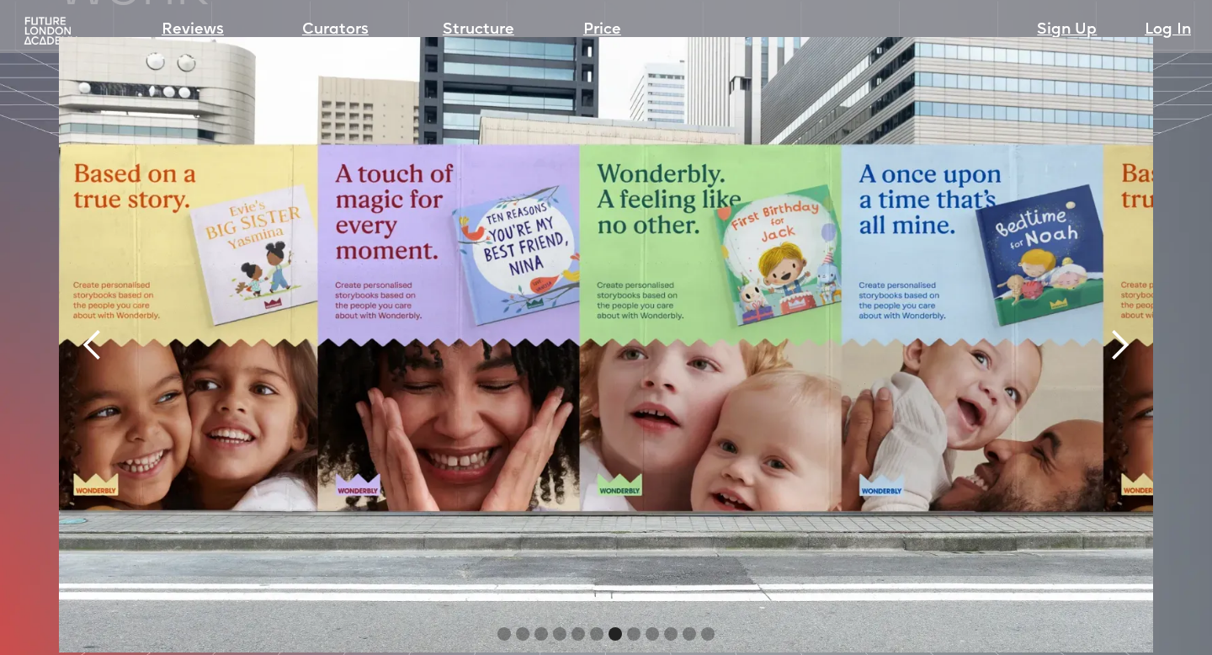
click at [1116, 328] on div "next slide" at bounding box center [1120, 345] width 34 height 34
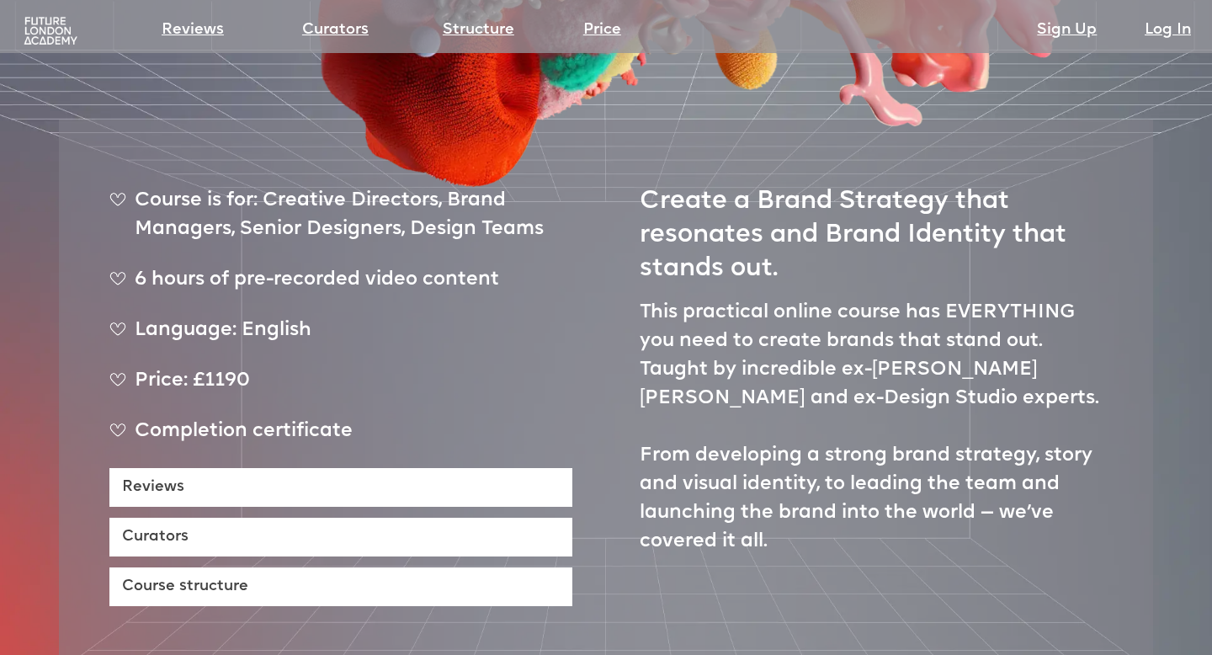
scroll to position [604, 0]
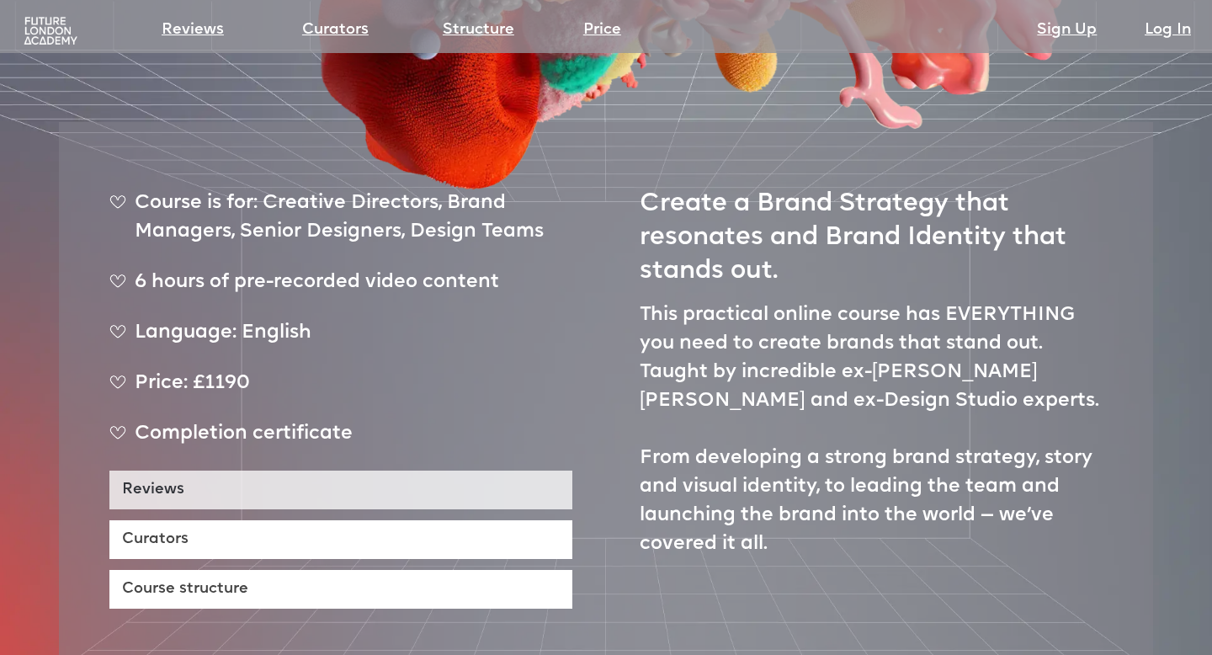
click at [242, 471] on link "Reviews" at bounding box center [340, 490] width 463 height 39
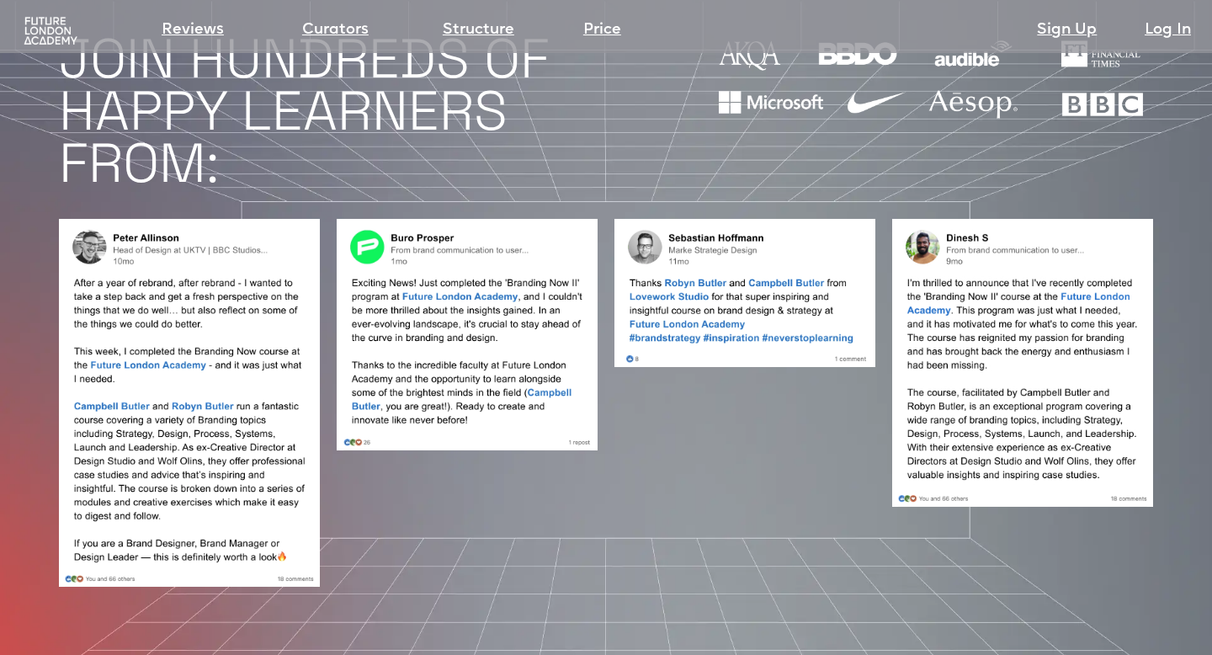
scroll to position [1456, 0]
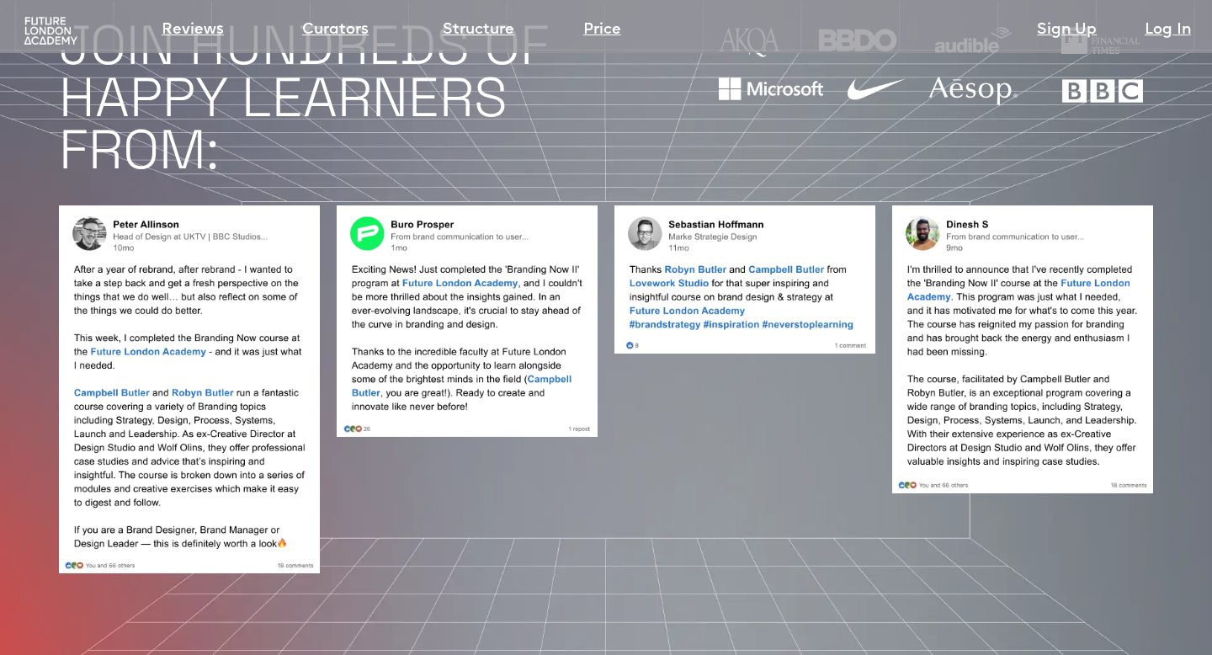
click at [98, 358] on img at bounding box center [189, 389] width 261 height 368
drag, startPoint x: 75, startPoint y: 215, endPoint x: 777, endPoint y: 389, distance: 723.4
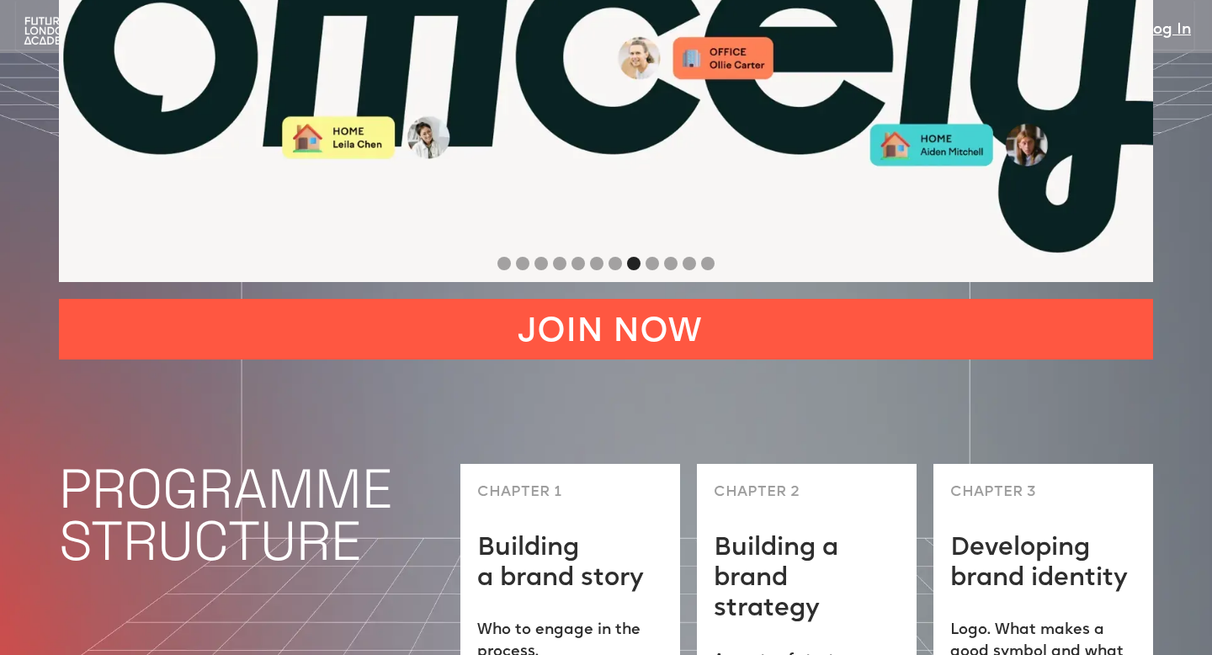
scroll to position [3662, 0]
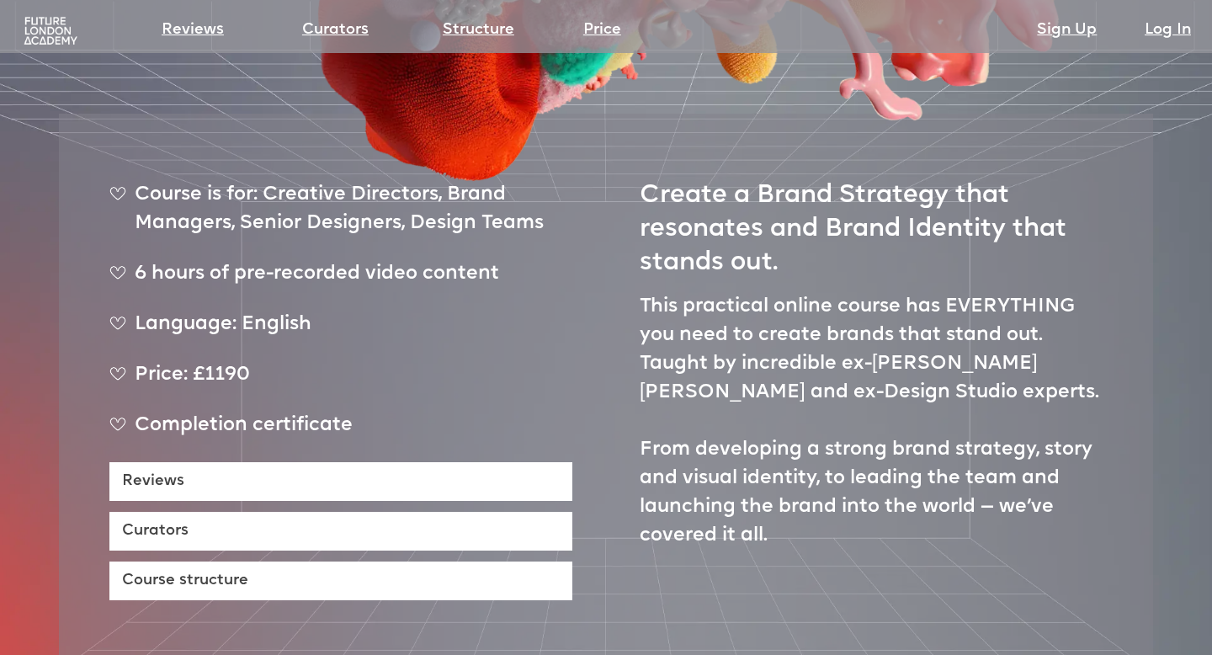
scroll to position [528, 0]
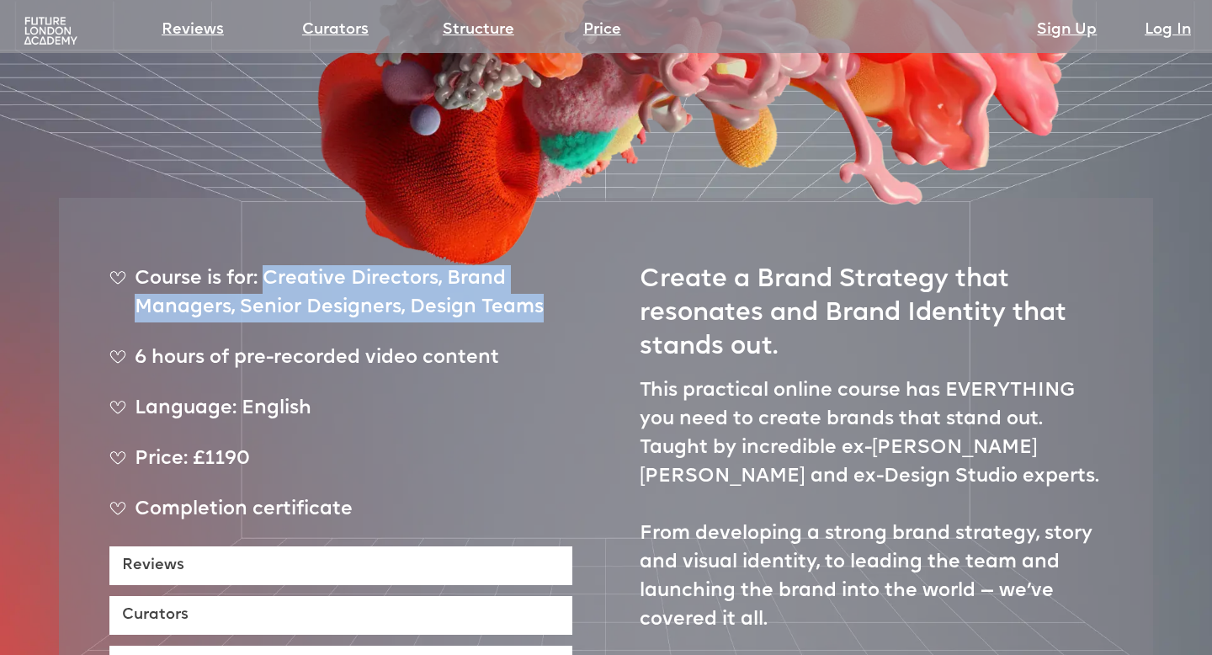
drag, startPoint x: 346, startPoint y: 229, endPoint x: 560, endPoint y: 257, distance: 215.6
click at [562, 265] on div "Course is for: Creative Directors, Brand Managers, Senior Designers, Design Tea…" at bounding box center [340, 300] width 463 height 71
copy div "Creative Directors, Brand Managers, Senior Designers, Design Teams"
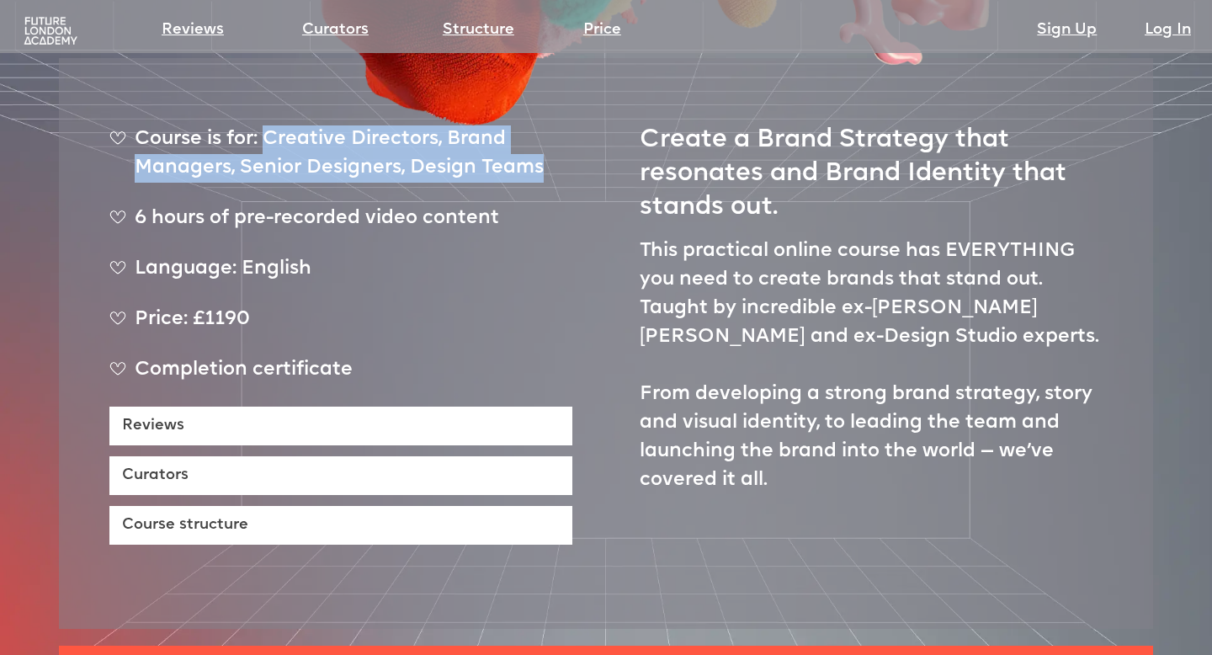
scroll to position [690, 0]
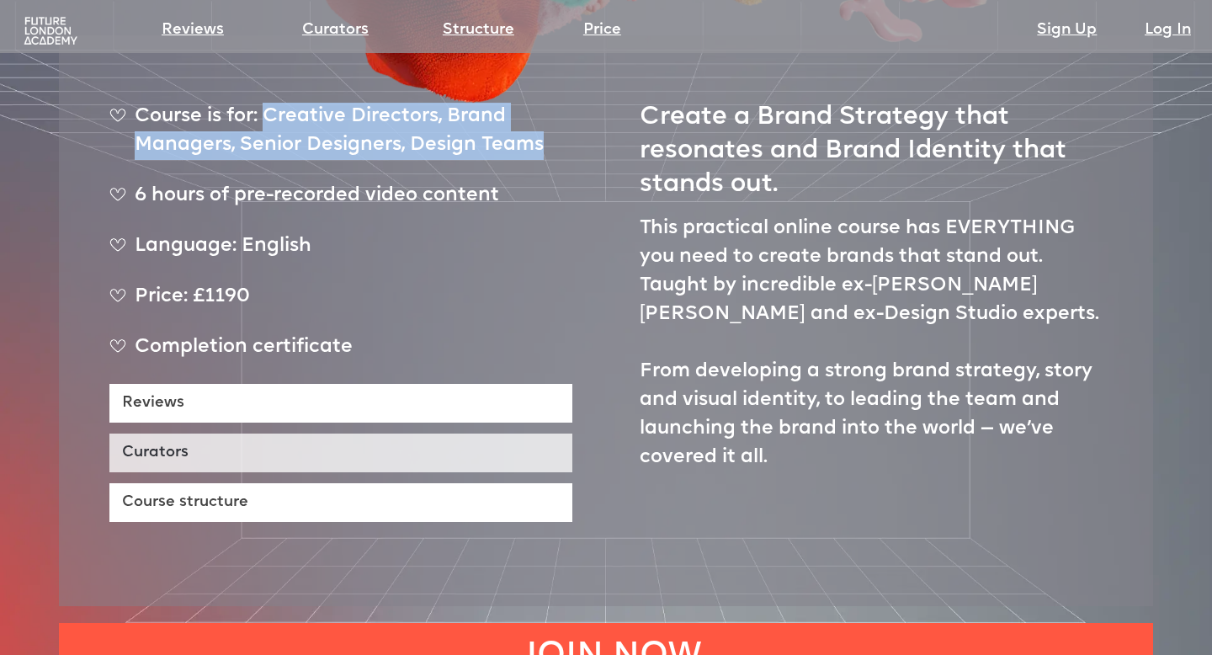
click at [251, 434] on link "Curators" at bounding box center [340, 453] width 463 height 39
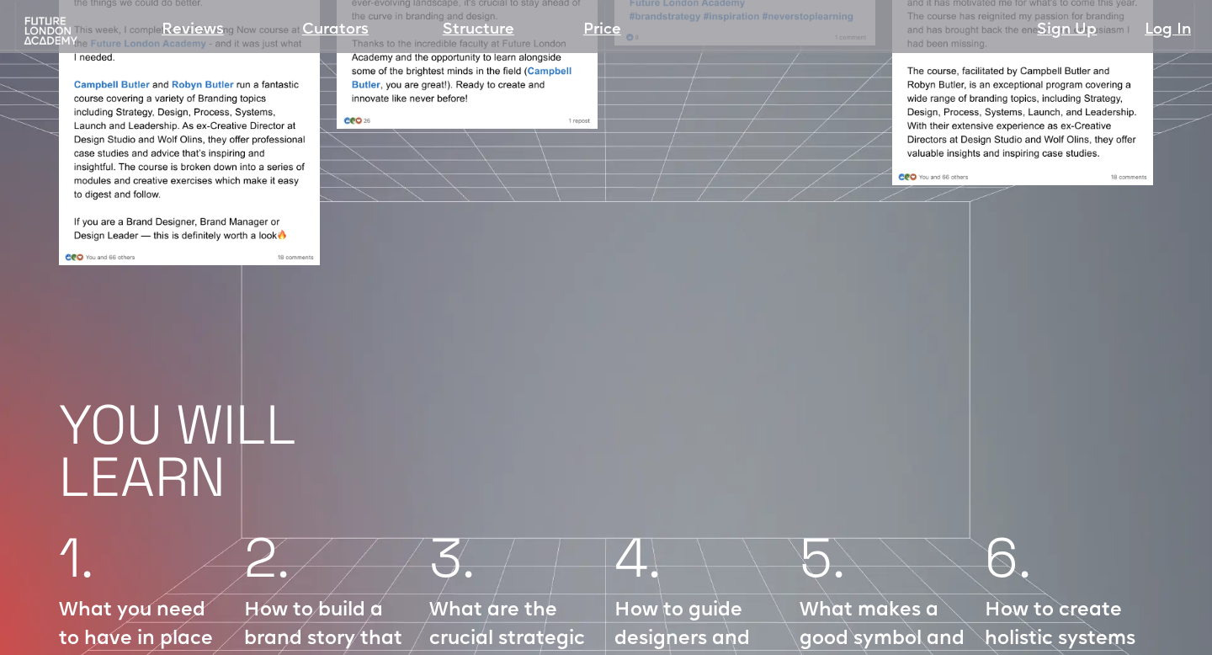
scroll to position [1671, 0]
